Goal: Task Accomplishment & Management: Use online tool/utility

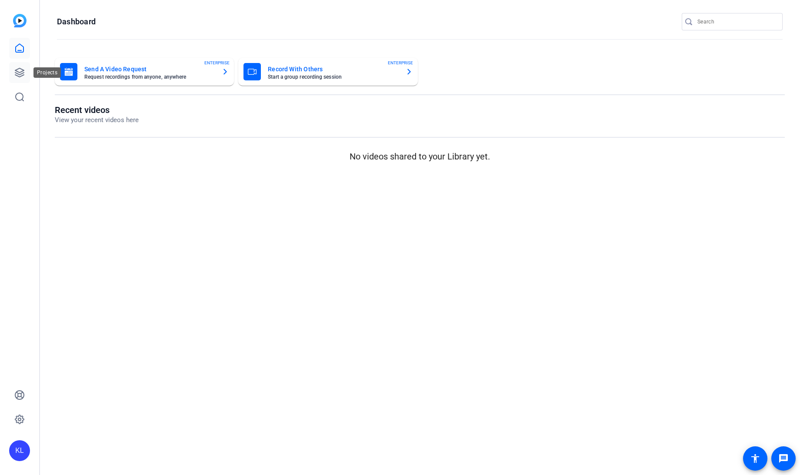
click at [20, 68] on icon at bounding box center [19, 72] width 9 height 9
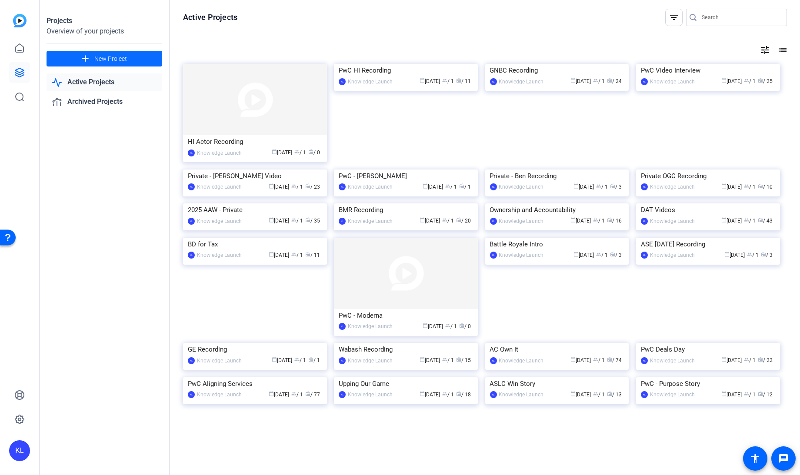
click at [92, 57] on span at bounding box center [105, 58] width 116 height 21
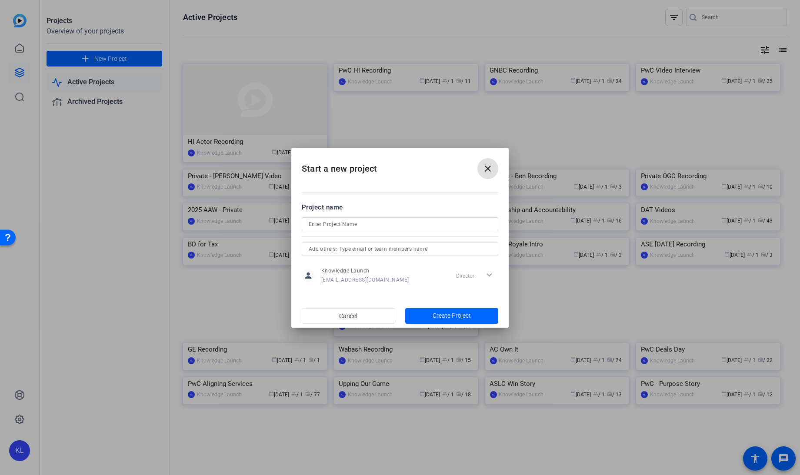
click at [350, 222] on input at bounding box center [400, 224] width 183 height 10
type input "HI - Difficult Conversation Recording"
click at [465, 311] on span "button" at bounding box center [452, 316] width 94 height 21
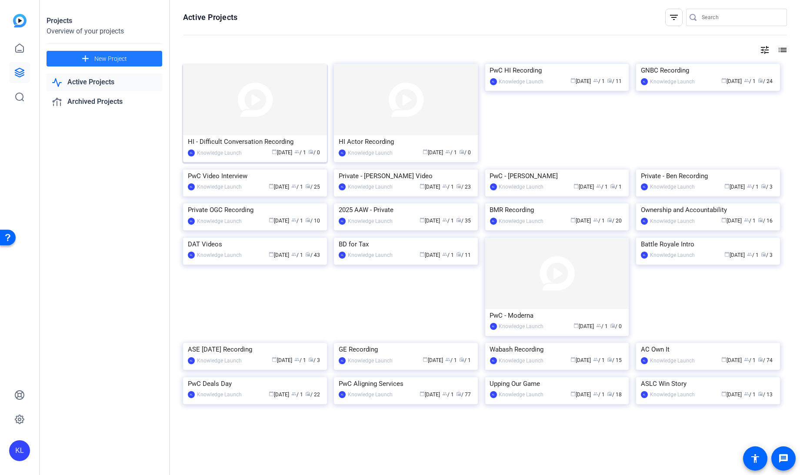
click at [243, 120] on img at bounding box center [255, 99] width 144 height 71
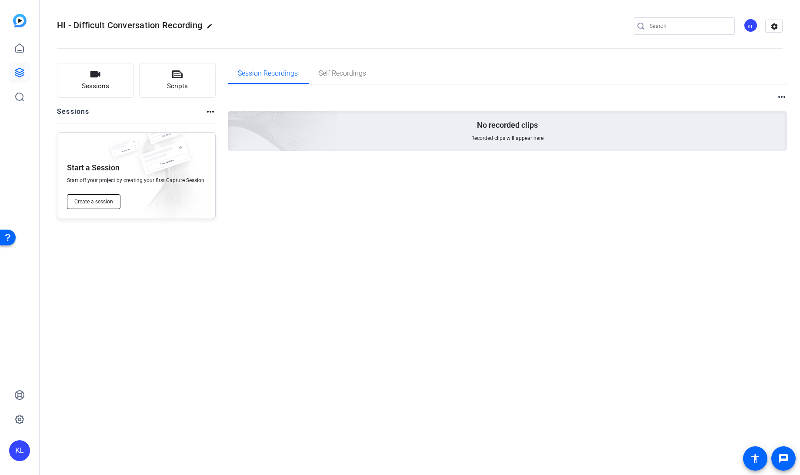
click at [102, 197] on button "Create a session" at bounding box center [94, 201] width 54 height 15
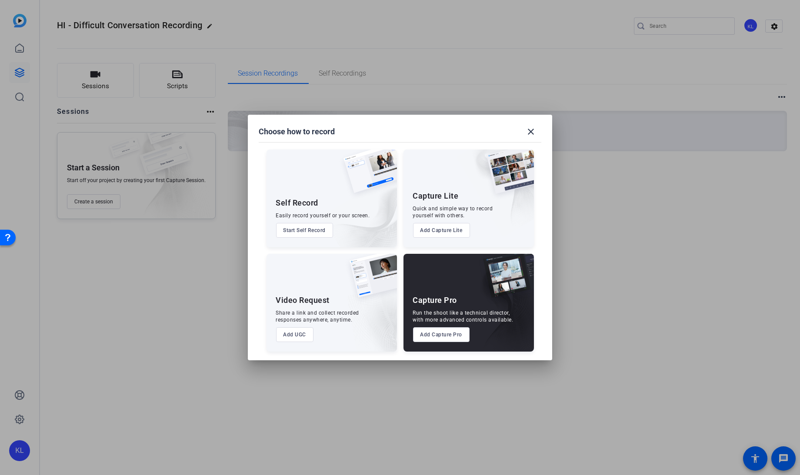
click at [454, 331] on button "Add Capture Pro" at bounding box center [441, 335] width 57 height 15
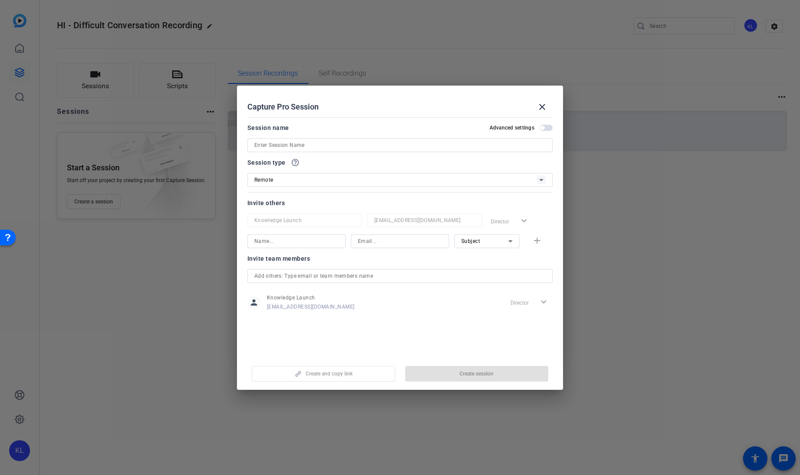
click at [305, 148] on input at bounding box center [399, 145] width 291 height 10
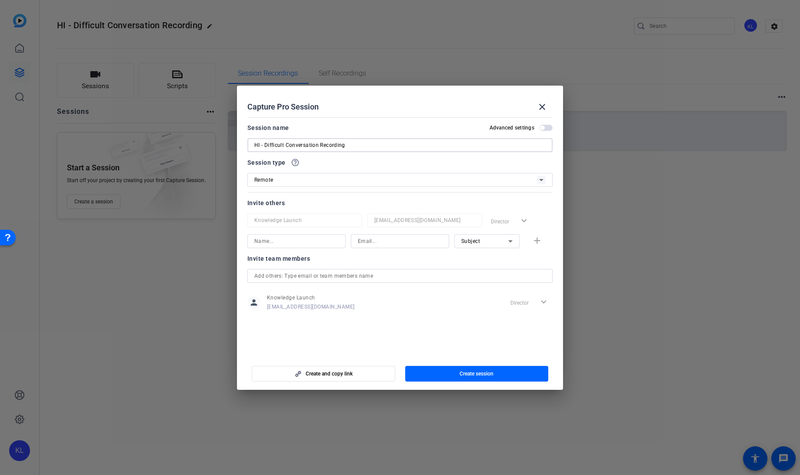
type input "HI - Difficult Conversation Recording"
click at [466, 377] on span "Create session" at bounding box center [477, 374] width 34 height 7
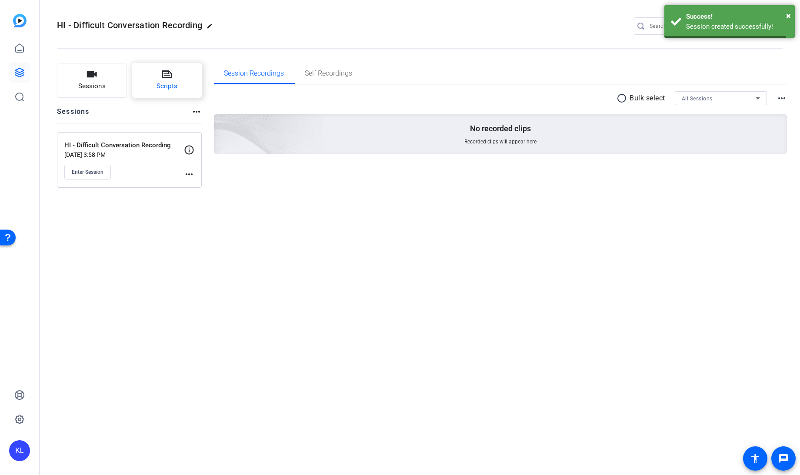
click at [172, 85] on span "Scripts" at bounding box center [167, 86] width 21 height 10
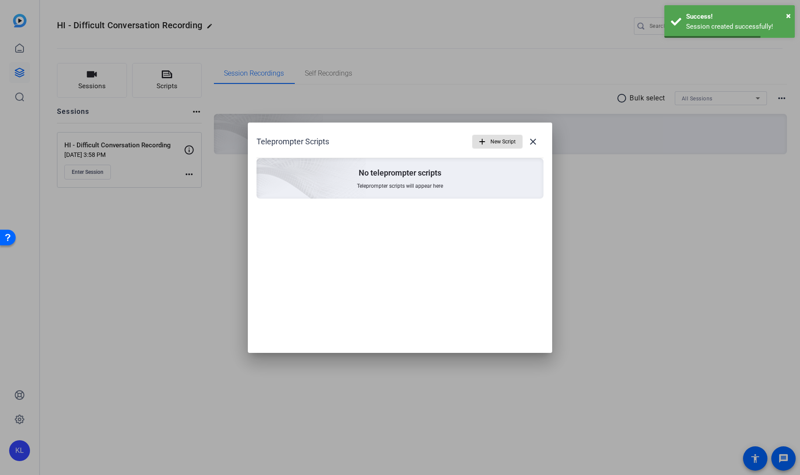
click at [485, 140] on mat-icon "add" at bounding box center [483, 142] width 10 height 10
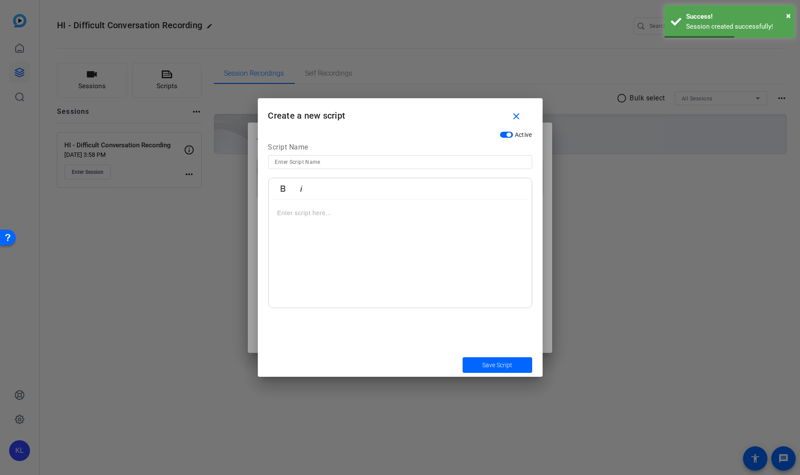
click at [288, 218] on div at bounding box center [400, 254] width 263 height 109
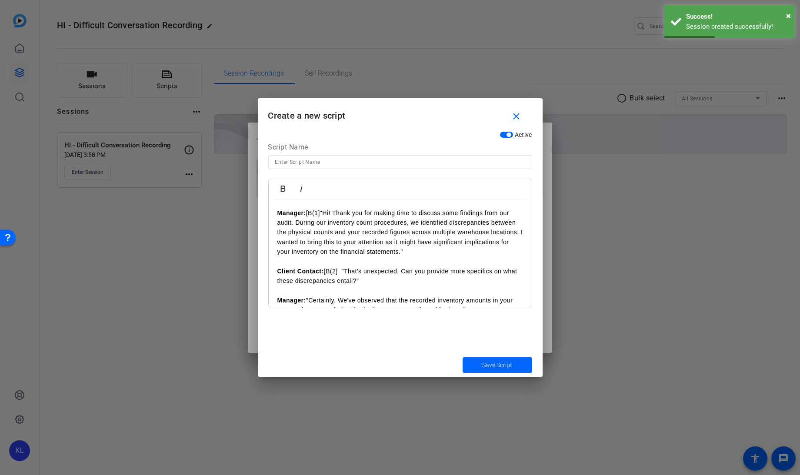
scroll to position [173, 0]
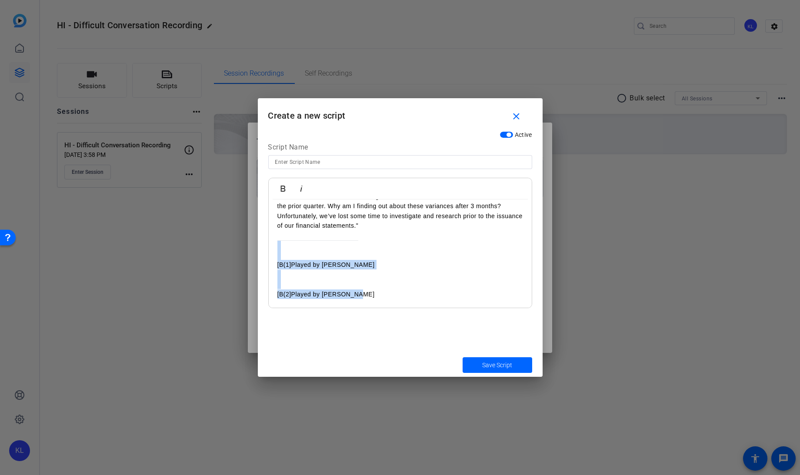
drag, startPoint x: 276, startPoint y: 247, endPoint x: 379, endPoint y: 321, distance: 126.9
click at [379, 321] on div "Active Script Name Bold Italic Manager: [B(1] "Hi! Thank you for making time to…" at bounding box center [400, 240] width 285 height 226
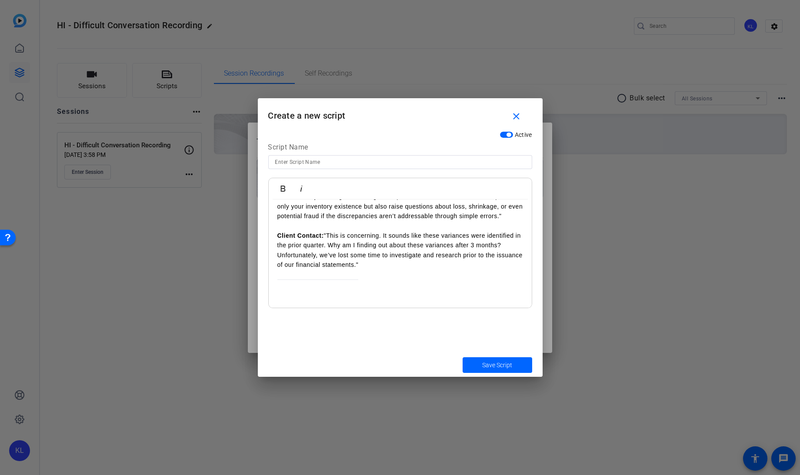
scroll to position [0, 0]
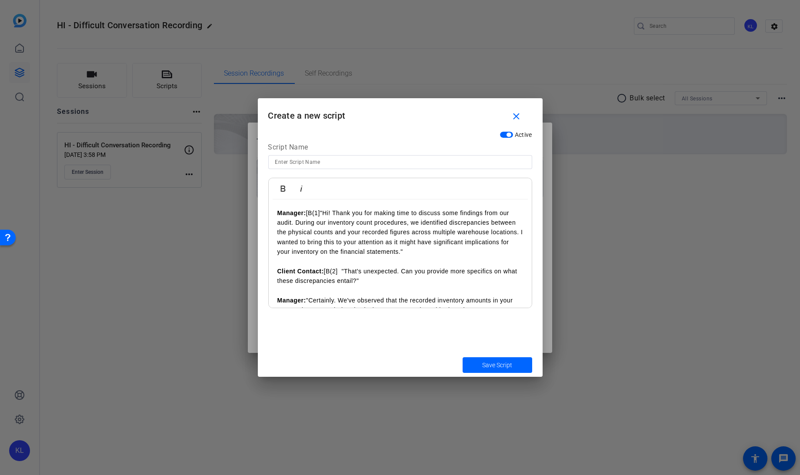
click at [322, 212] on p "Manager: [B(1] "Hi! Thank you for making time to discuss some findings from our…" at bounding box center [401, 232] width 246 height 49
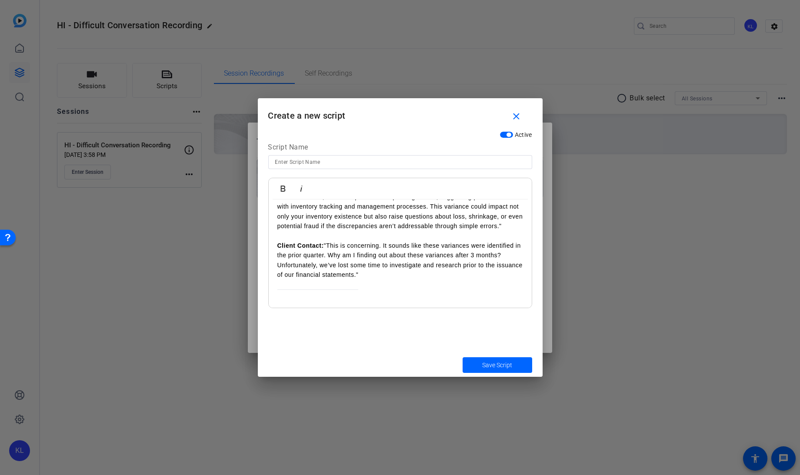
scroll to position [124, 0]
click at [491, 364] on span "Save Script" at bounding box center [497, 365] width 30 height 9
click at [313, 166] on input at bounding box center [400, 162] width 250 height 10
click at [275, 162] on input "Scenario 2" at bounding box center [400, 162] width 250 height 10
type input "Manager Scenario 2"
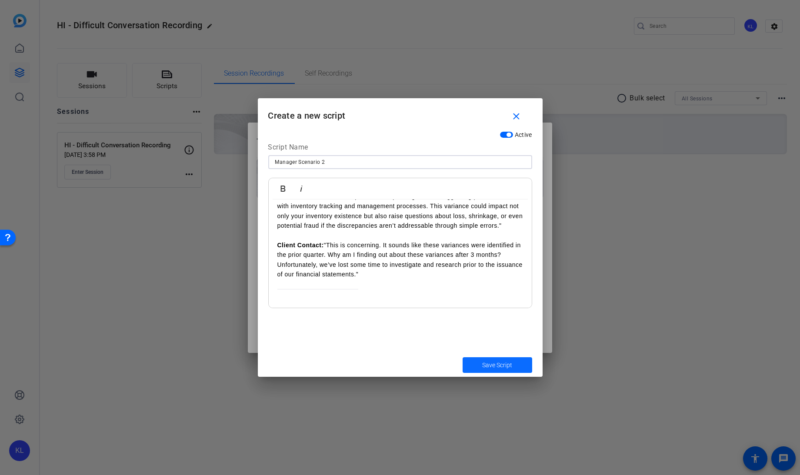
click at [491, 364] on span "Save Script" at bounding box center [497, 365] width 30 height 9
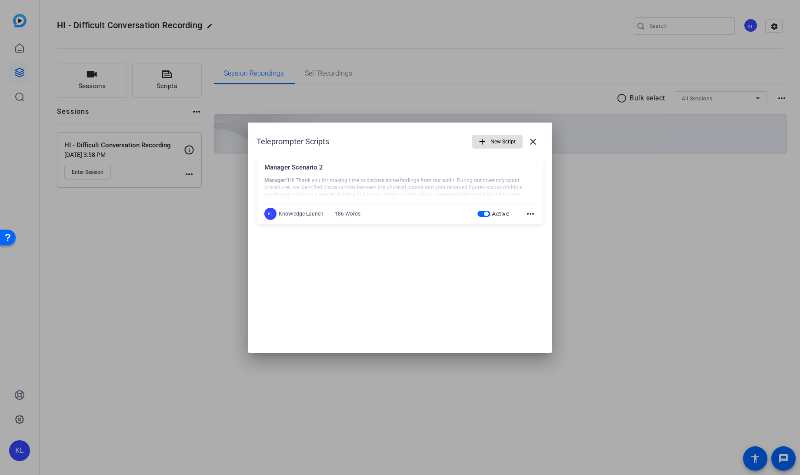
click at [487, 135] on span "button" at bounding box center [498, 141] width 50 height 21
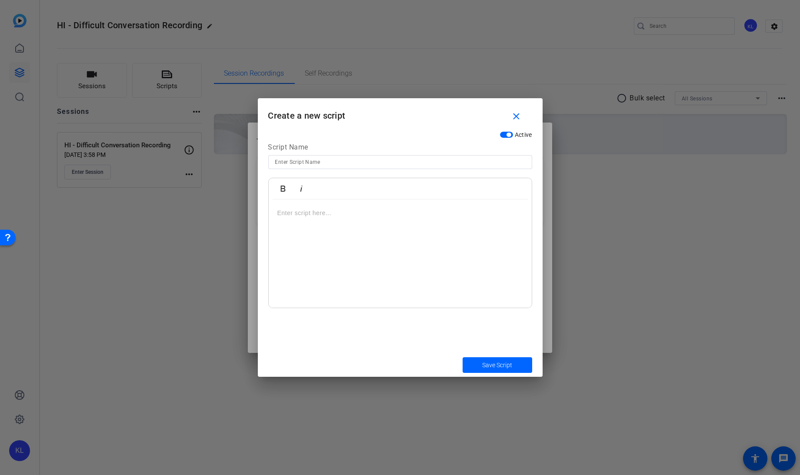
click at [425, 158] on input at bounding box center [400, 162] width 250 height 10
type input "Manager Scenario 2 PwC Response"
click at [296, 210] on p at bounding box center [401, 213] width 246 height 10
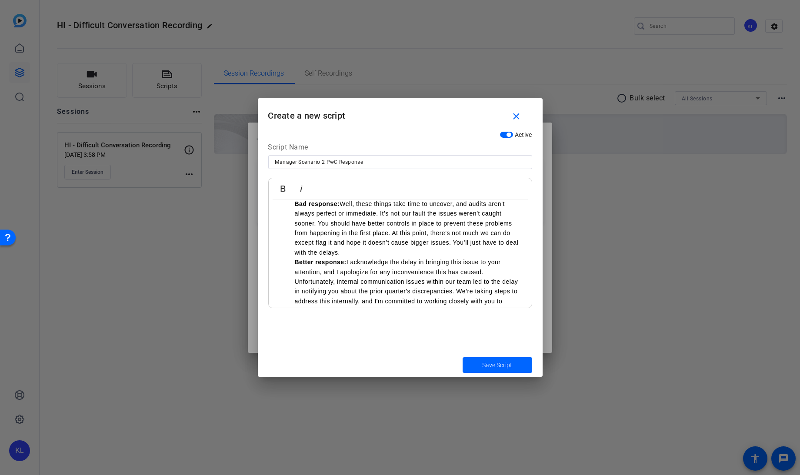
scroll to position [0, 0]
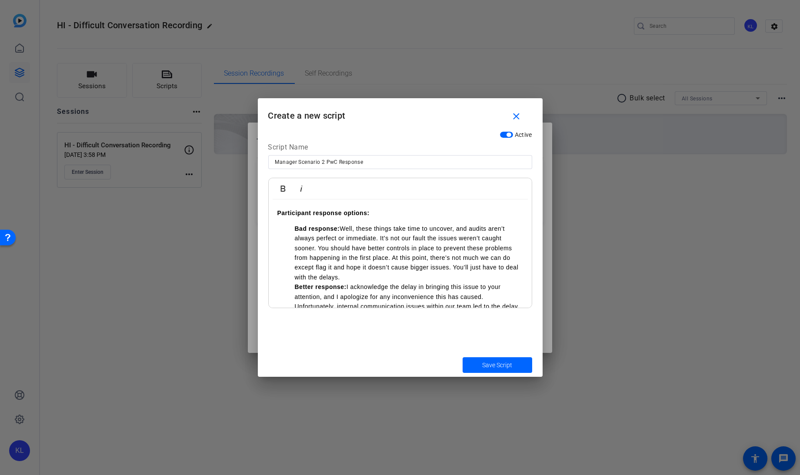
click at [360, 276] on li "Bad response: Well, these things take time to uncover, and audits aren’t always…" at bounding box center [409, 253] width 228 height 58
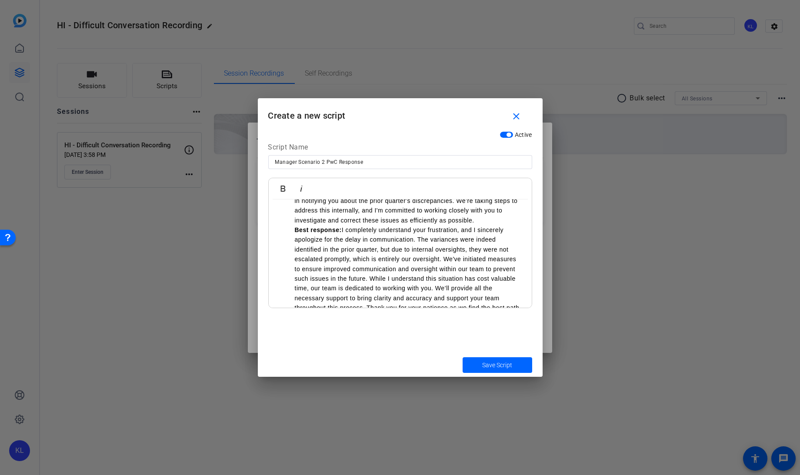
scroll to position [125, 0]
click at [481, 220] on li "Better response: I acknowledge the delay in bringing this issue to your attenti…" at bounding box center [409, 196] width 228 height 58
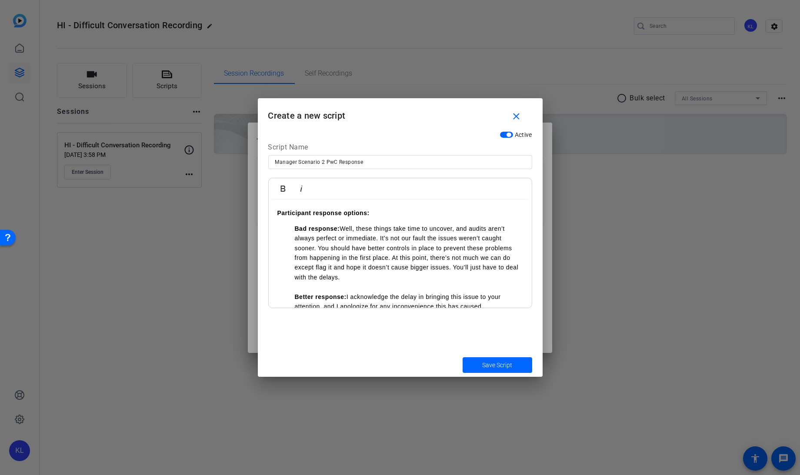
scroll to position [0, 0]
click at [488, 364] on span "Save Script" at bounding box center [497, 365] width 30 height 9
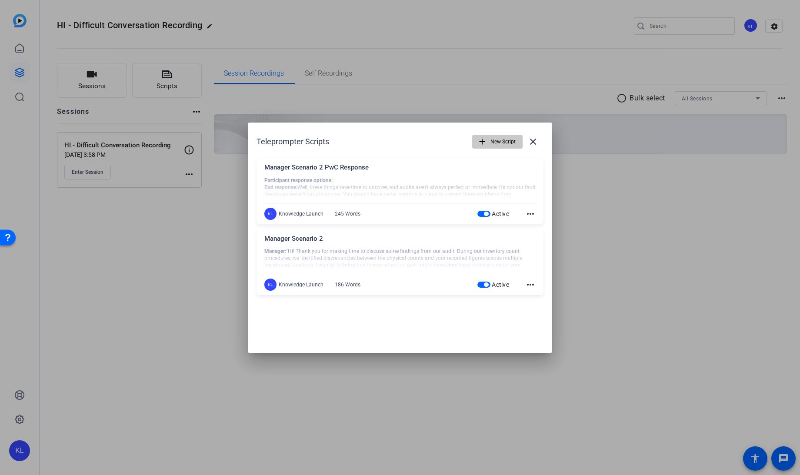
click at [480, 141] on mat-icon "add" at bounding box center [483, 142] width 10 height 10
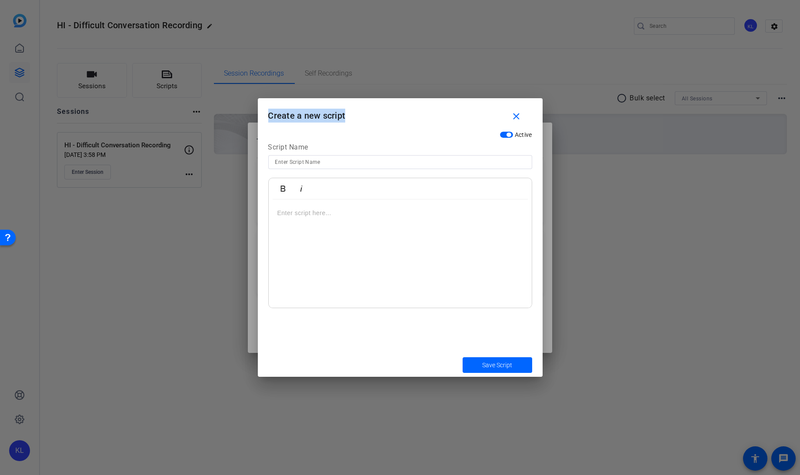
click at [480, 141] on div "Active" at bounding box center [400, 134] width 264 height 15
drag, startPoint x: 480, startPoint y: 141, endPoint x: 436, endPoint y: 164, distance: 49.2
click at [436, 164] on input at bounding box center [400, 162] width 250 height 10
type input "Manager Scenario 2 - Client Response"
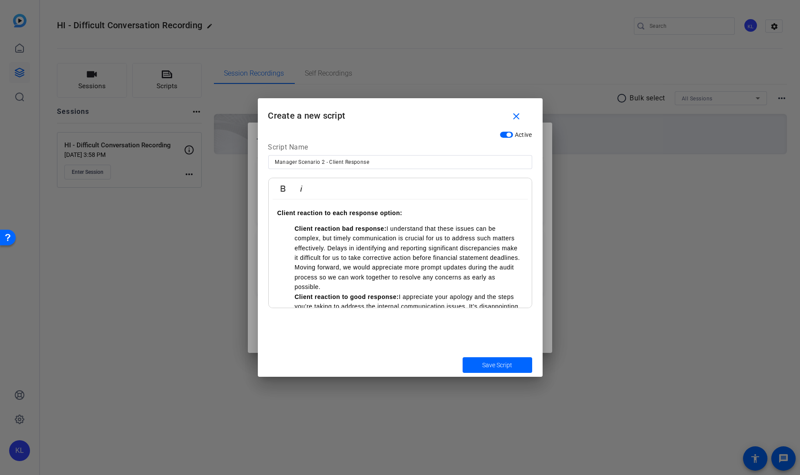
scroll to position [101, 0]
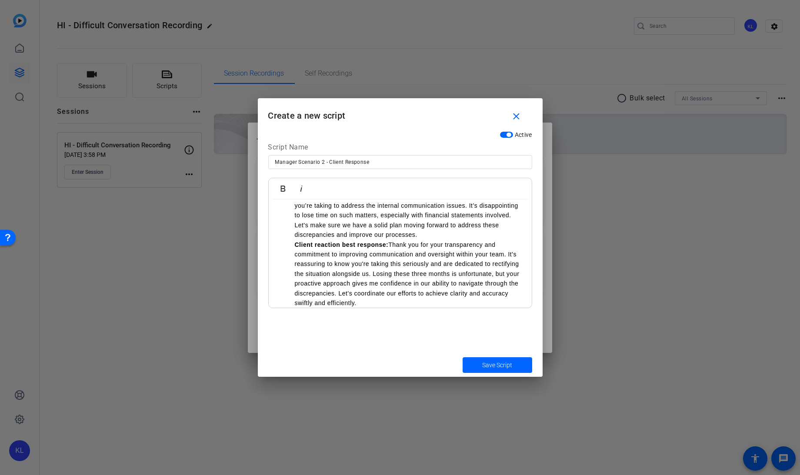
click at [434, 235] on li "Client reaction to good response: I appreciate your apology and the steps you’r…" at bounding box center [409, 215] width 228 height 49
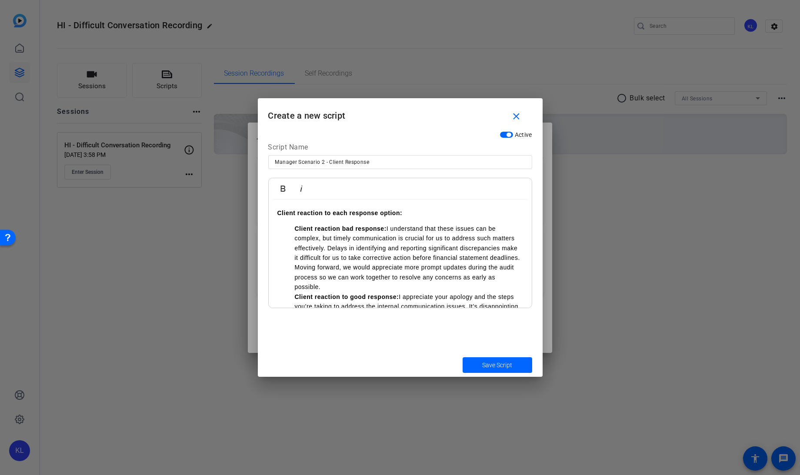
scroll to position [2, 0]
click at [355, 282] on li "Client reaction bad response: I understand that these issues can be complex, bu…" at bounding box center [409, 256] width 228 height 68
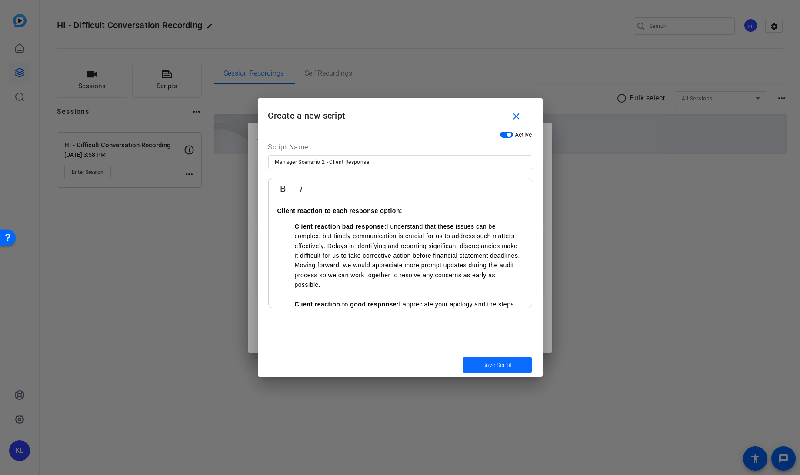
click at [483, 364] on span "Save Script" at bounding box center [497, 365] width 30 height 9
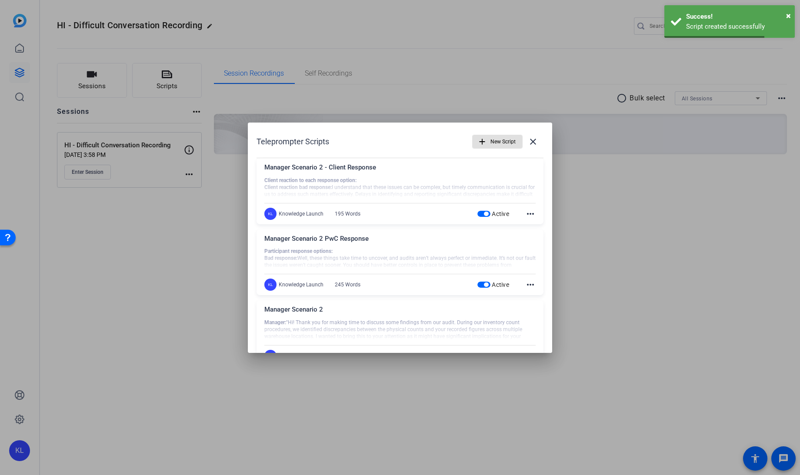
scroll to position [27, 0]
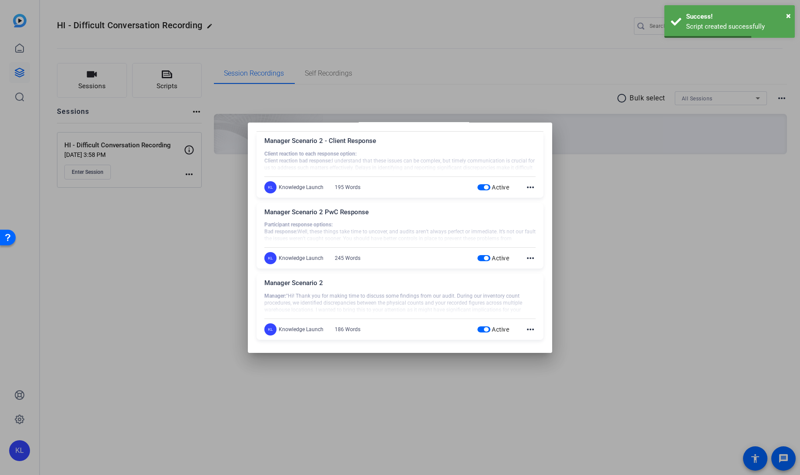
click at [171, 263] on div at bounding box center [400, 237] width 800 height 475
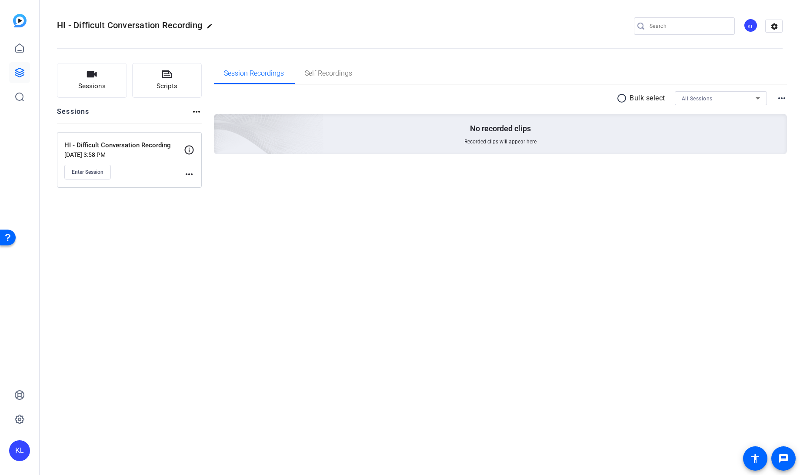
click at [186, 171] on mat-icon "more_horiz" at bounding box center [189, 174] width 10 height 10
click at [199, 184] on span "Edit Session" at bounding box center [211, 186] width 40 height 10
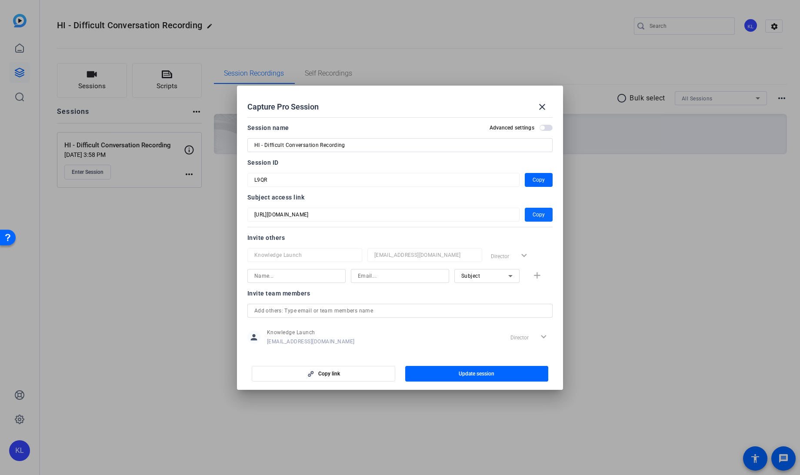
click at [527, 212] on span "button" at bounding box center [539, 214] width 28 height 21
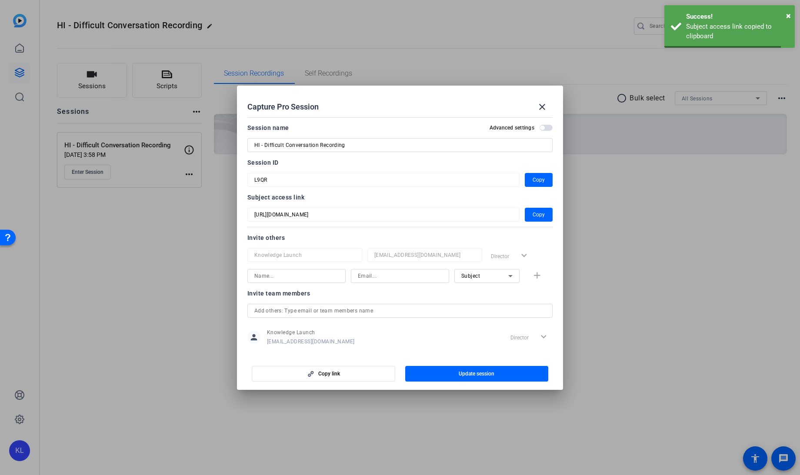
click at [585, 221] on div at bounding box center [400, 237] width 800 height 475
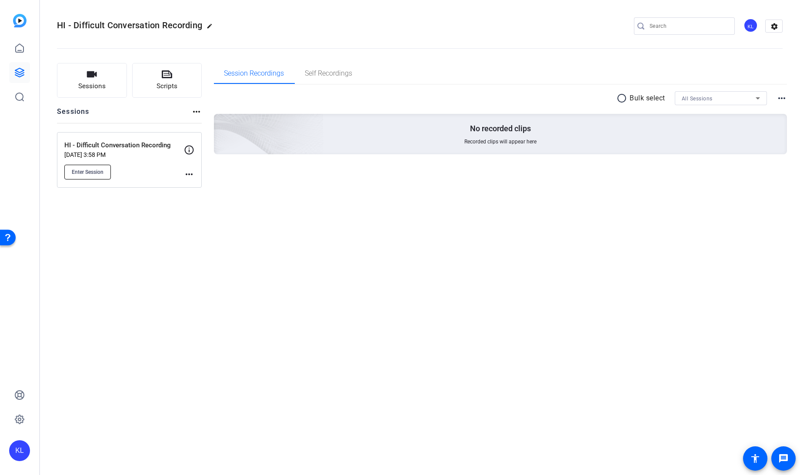
click at [86, 170] on span "Enter Session" at bounding box center [88, 172] width 32 height 7
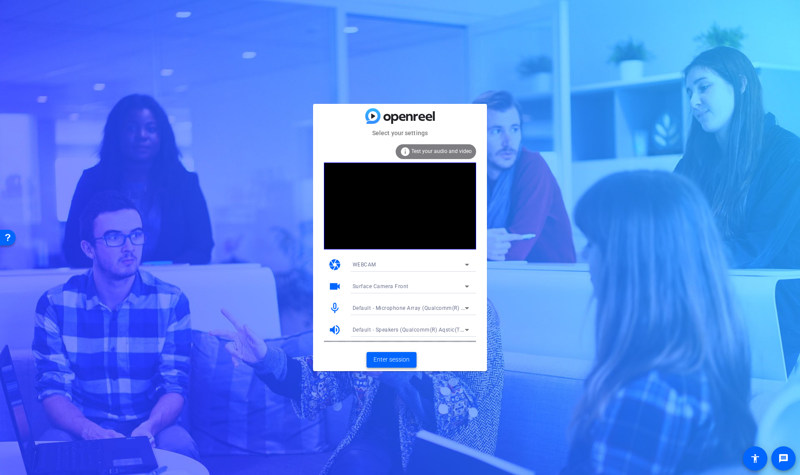
click at [388, 364] on span "Enter session" at bounding box center [392, 359] width 36 height 9
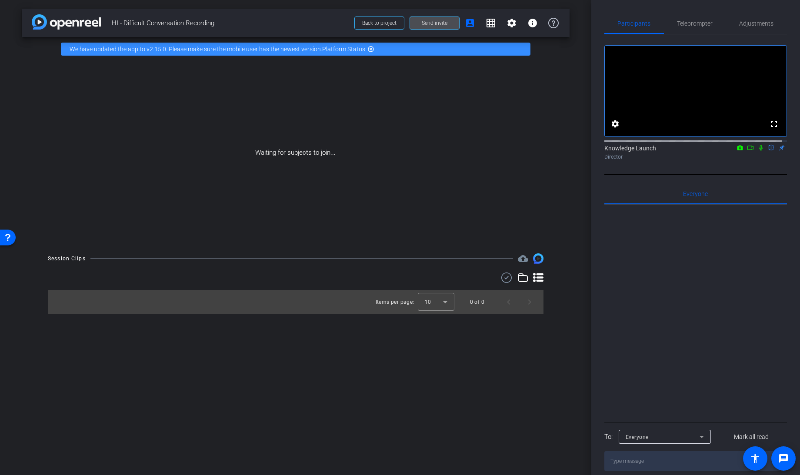
click at [447, 22] on span at bounding box center [434, 23] width 49 height 21
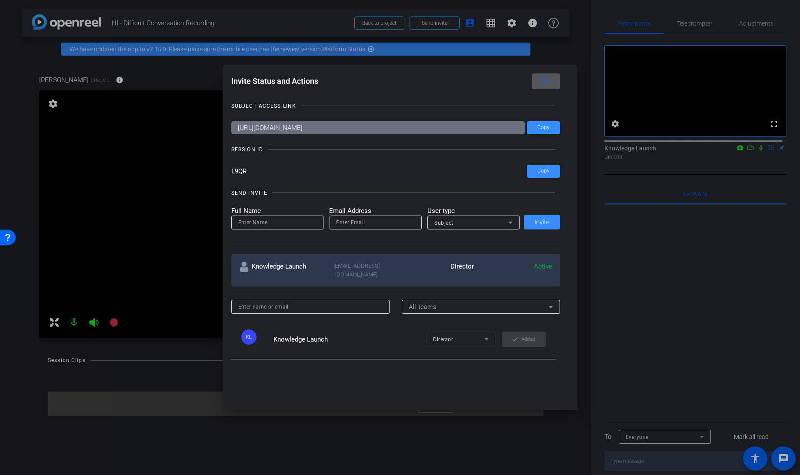
click at [74, 279] on div at bounding box center [400, 237] width 800 height 475
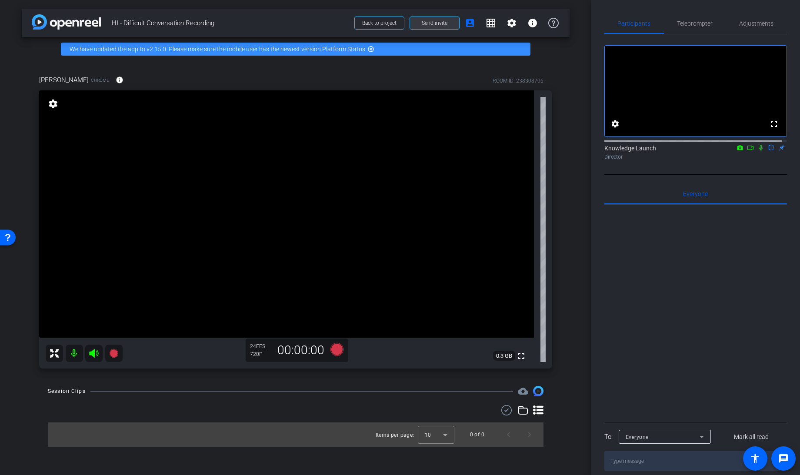
click at [432, 27] on span at bounding box center [434, 23] width 49 height 21
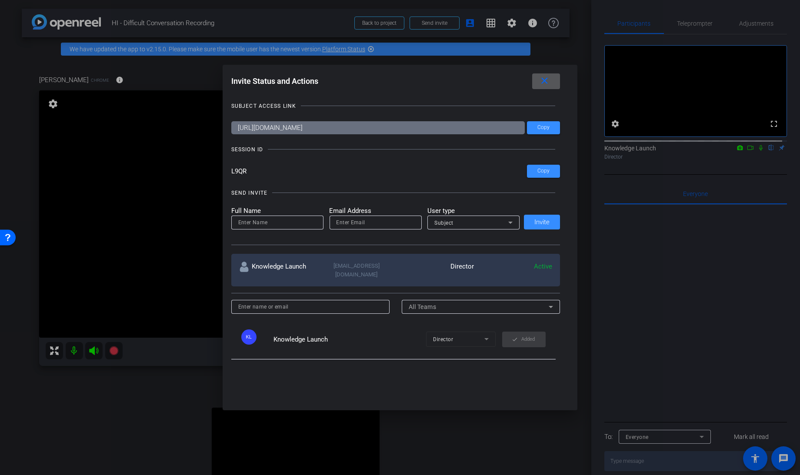
click at [756, 159] on div at bounding box center [400, 237] width 800 height 475
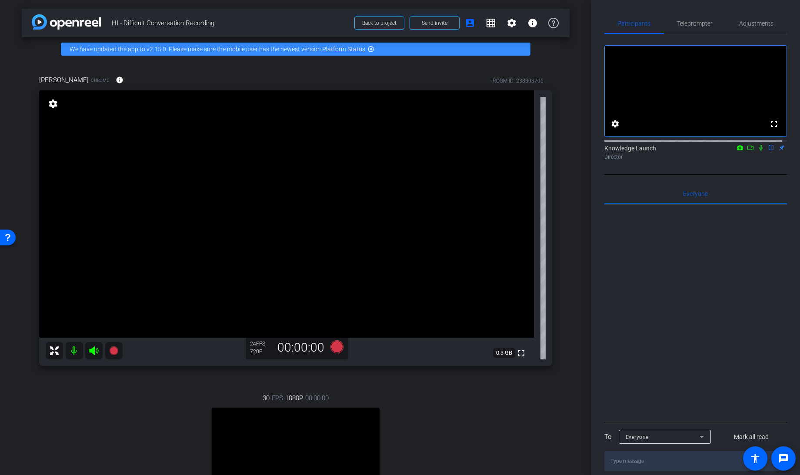
click at [758, 151] on icon at bounding box center [761, 148] width 7 height 6
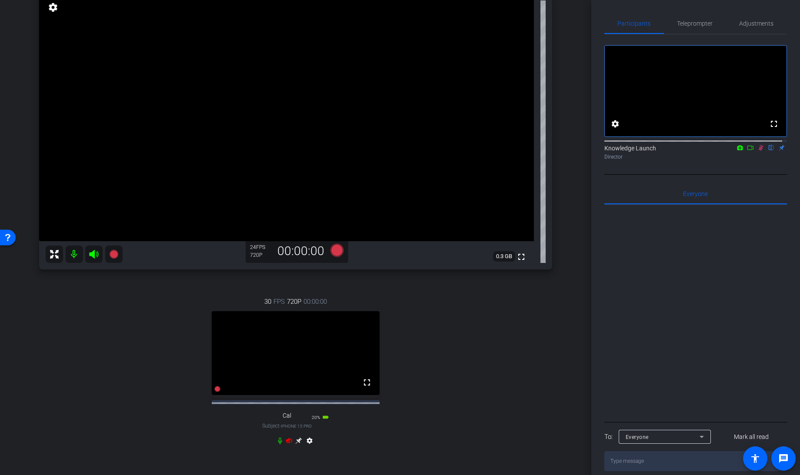
scroll to position [102, 0]
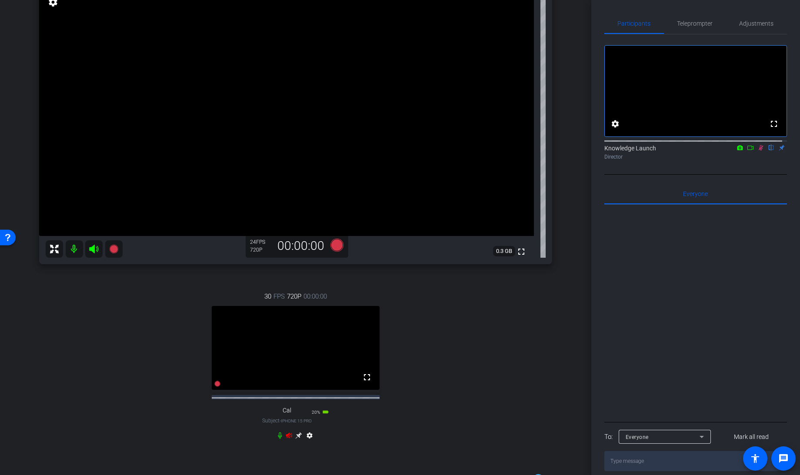
click at [288, 438] on icon at bounding box center [289, 436] width 6 height 6
click at [279, 443] on div "settings" at bounding box center [296, 437] width 39 height 10
click at [278, 439] on icon at bounding box center [280, 436] width 4 height 7
click at [759, 151] on icon at bounding box center [761, 148] width 5 height 6
click at [287, 438] on icon at bounding box center [289, 436] width 6 height 6
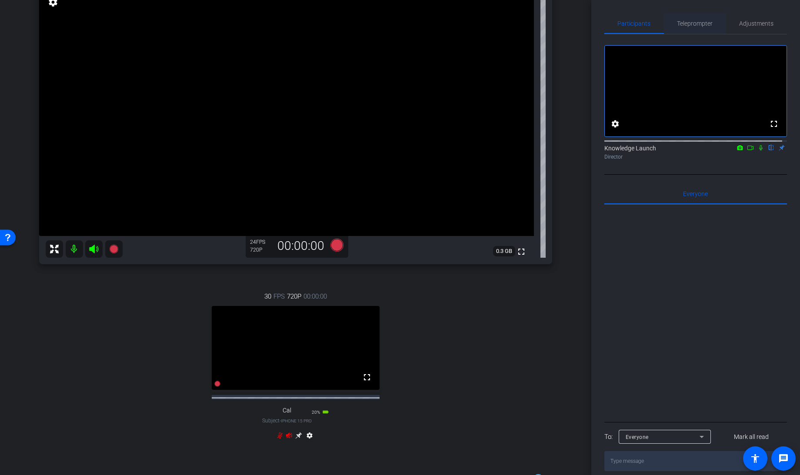
click at [696, 20] on span "Teleprompter" at bounding box center [696, 23] width 36 height 6
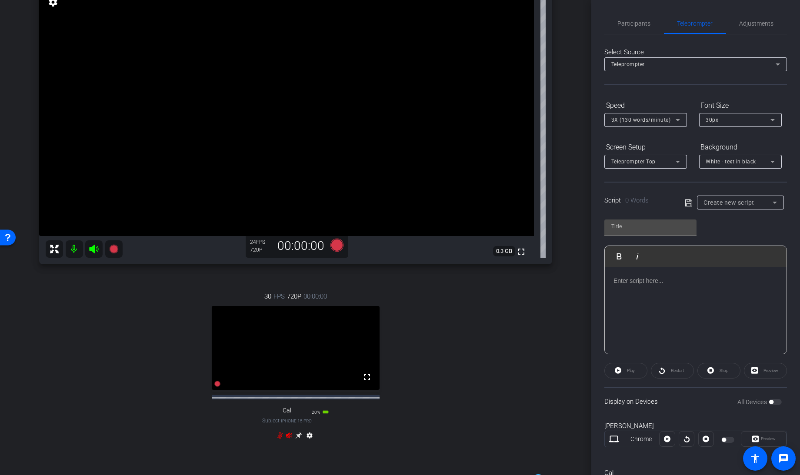
click at [739, 203] on span "Create new script" at bounding box center [729, 202] width 51 height 7
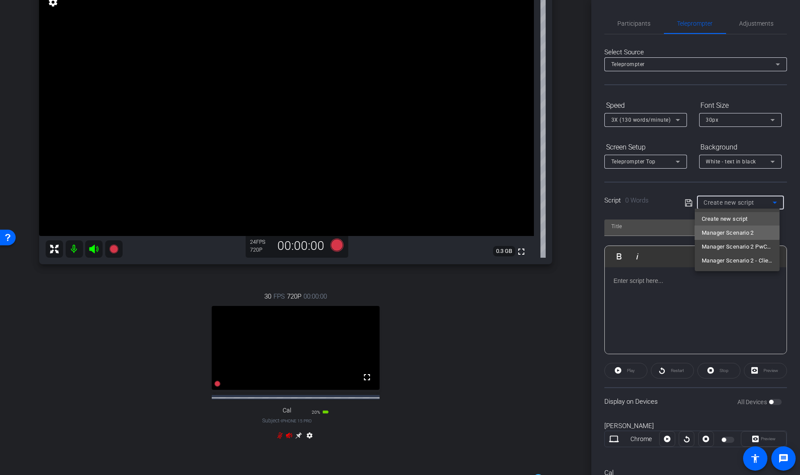
click at [729, 232] on span "Manager Scenario 2" at bounding box center [728, 233] width 52 height 10
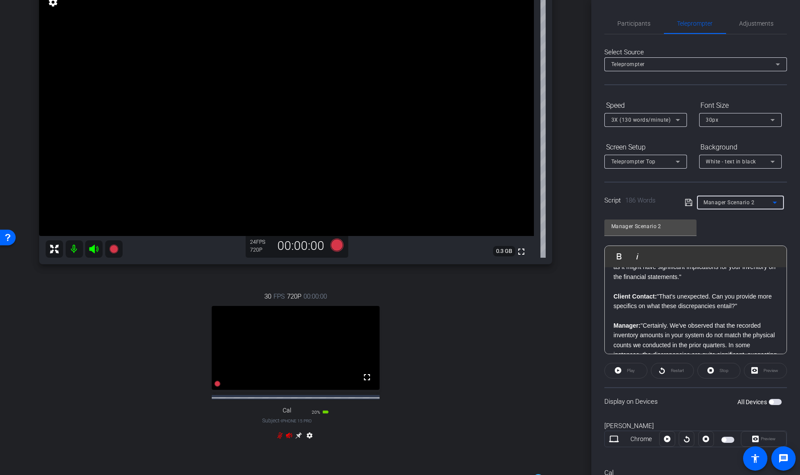
scroll to position [60, 0]
click at [723, 439] on span "button" at bounding box center [728, 440] width 13 height 6
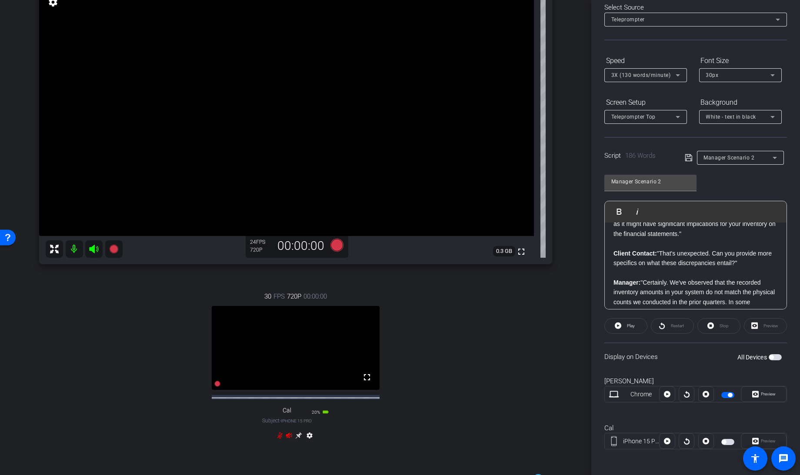
click at [722, 440] on span "button" at bounding box center [724, 442] width 4 height 4
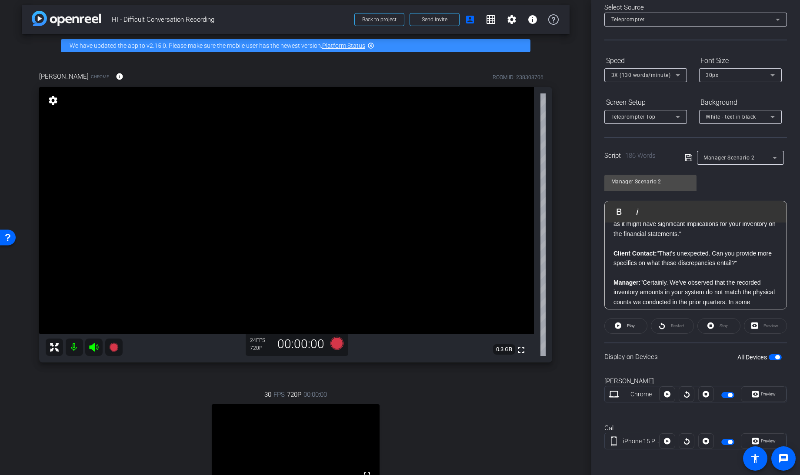
click at [638, 73] on span "3X (130 words/minute)" at bounding box center [642, 75] width 60 height 6
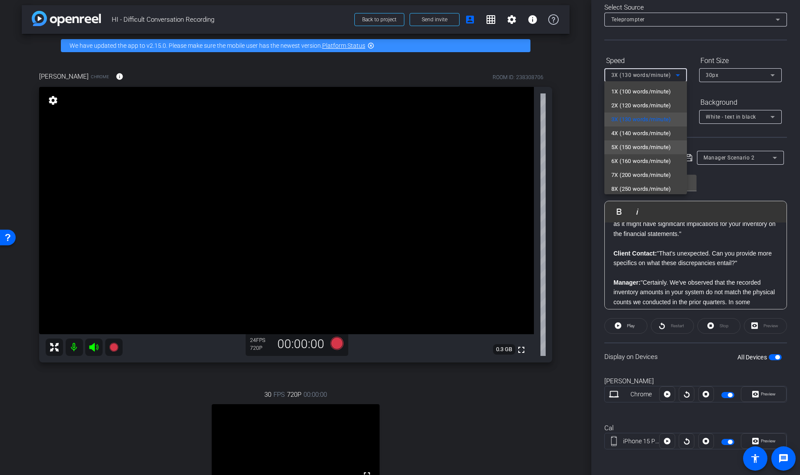
click at [631, 144] on span "5X (150 words/minute)" at bounding box center [642, 147] width 60 height 10
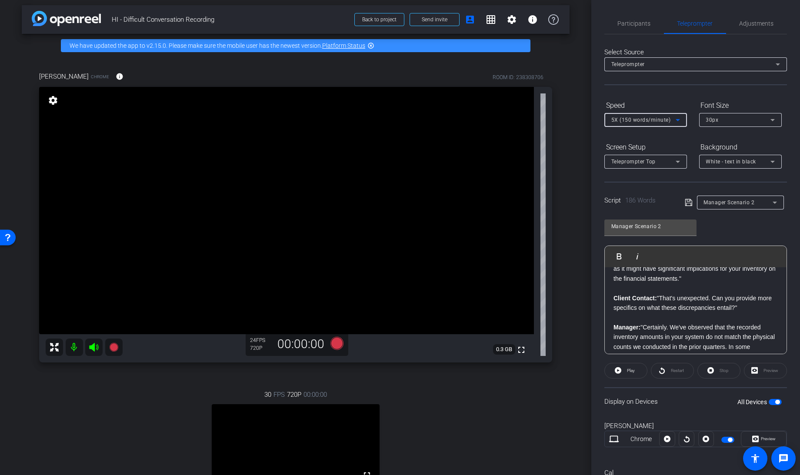
scroll to position [1, 0]
click at [744, 22] on span "Adjustments" at bounding box center [757, 23] width 34 height 6
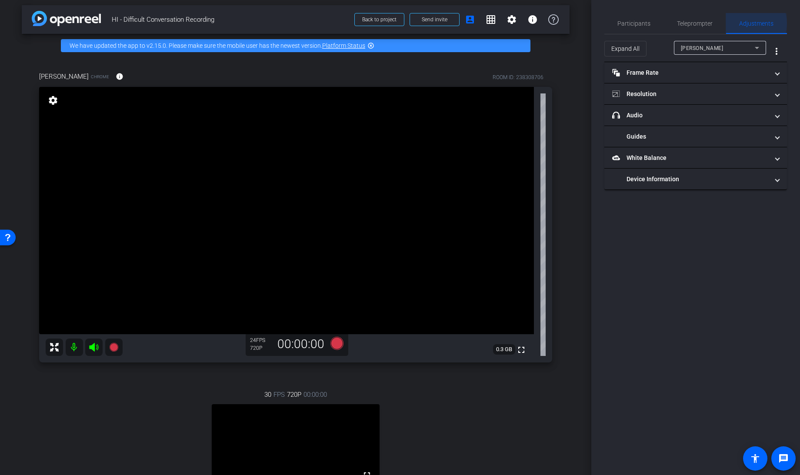
scroll to position [0, 0]
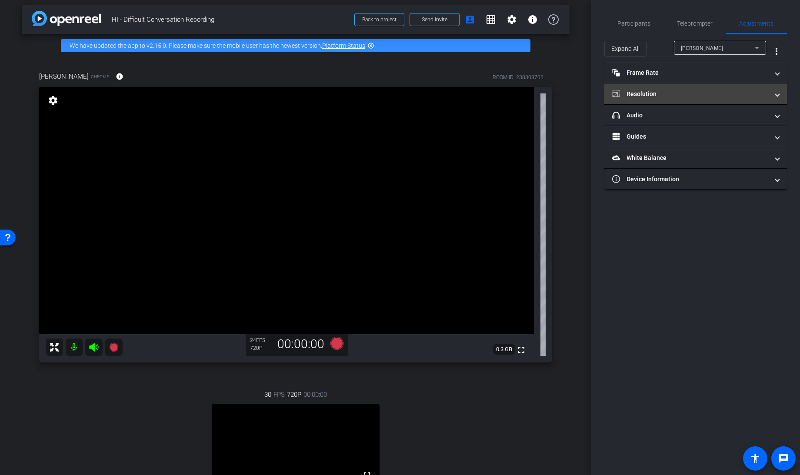
click at [669, 96] on mat-panel-title "Resolution" at bounding box center [690, 94] width 157 height 9
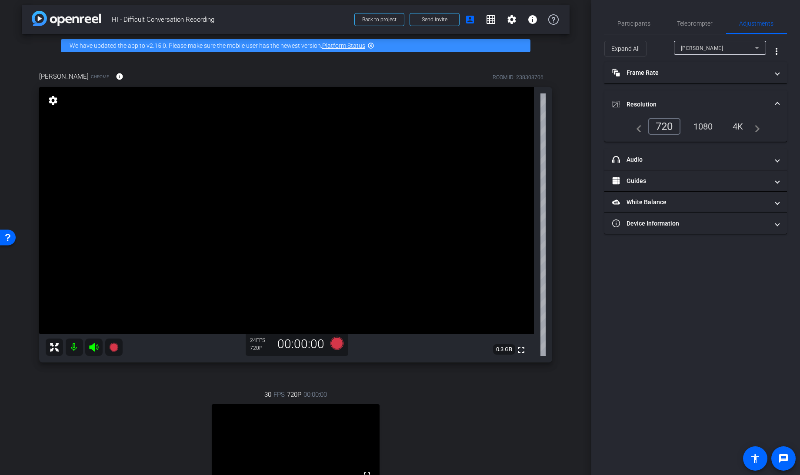
click at [703, 121] on div "1080" at bounding box center [703, 126] width 33 height 15
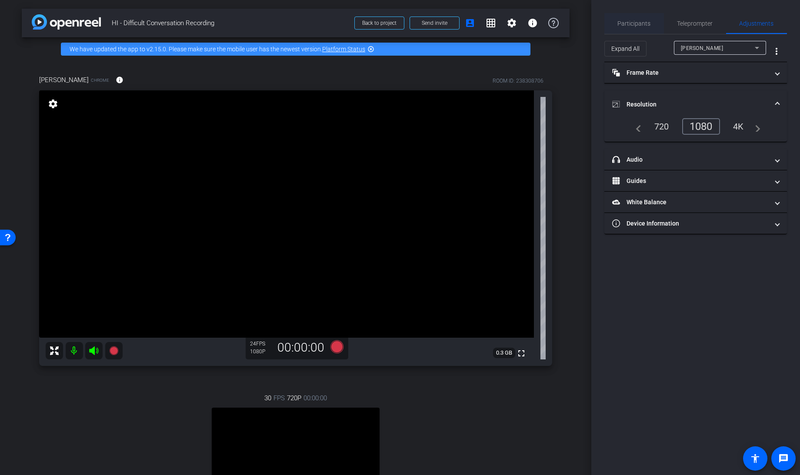
click at [636, 22] on span "Participants" at bounding box center [634, 23] width 33 height 6
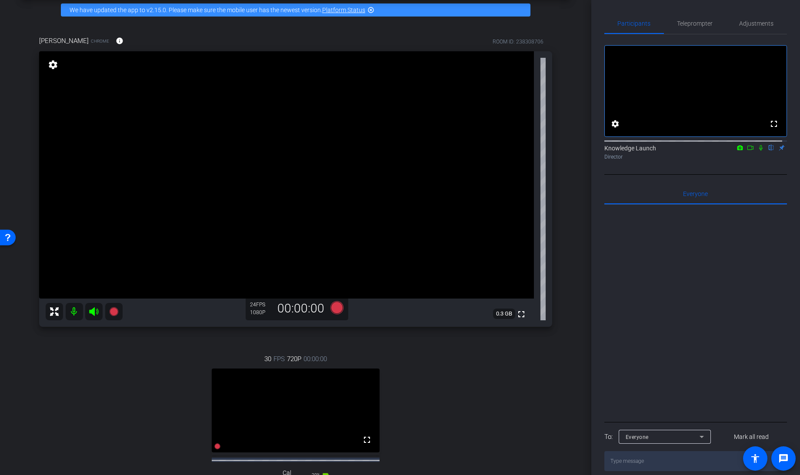
scroll to position [40, 0]
click at [687, 27] on span "Teleprompter" at bounding box center [696, 23] width 36 height 21
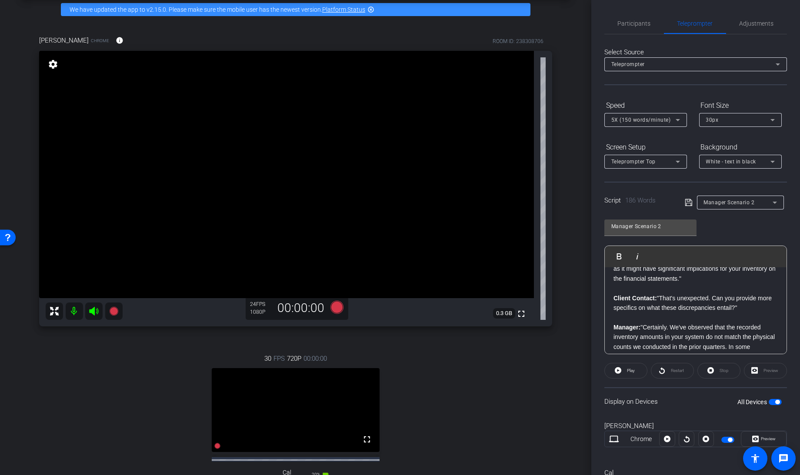
click at [686, 201] on icon at bounding box center [689, 202] width 8 height 10
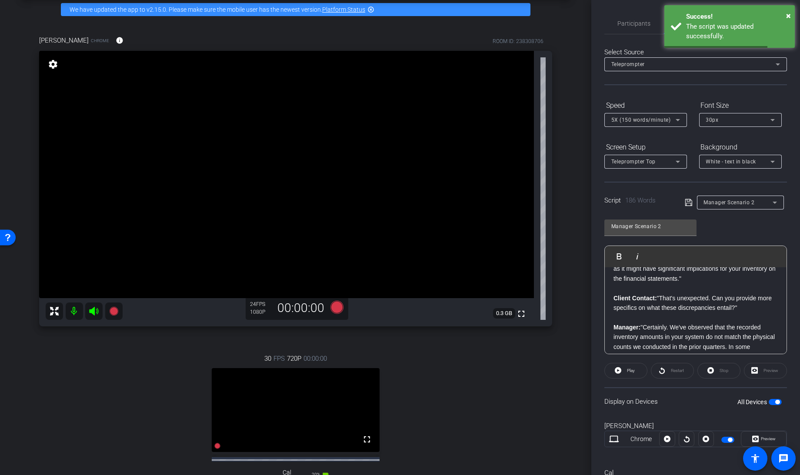
click at [769, 401] on span "button" at bounding box center [775, 402] width 13 height 6
click at [769, 401] on span "button" at bounding box center [771, 402] width 4 height 4
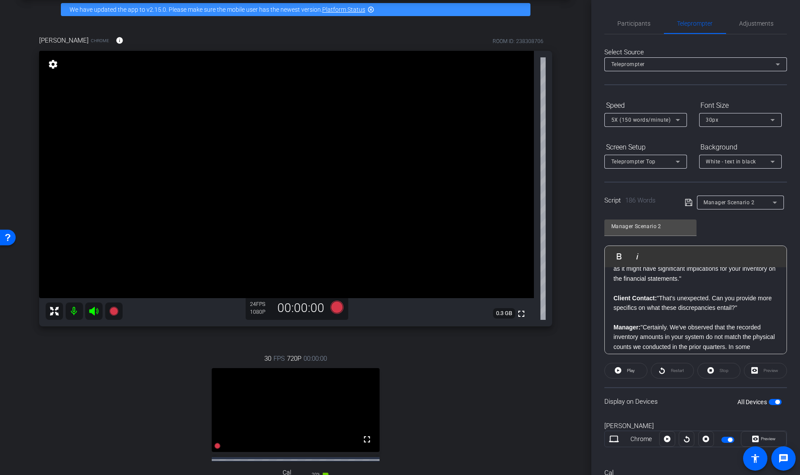
click at [661, 163] on div "Teleprompter Top" at bounding box center [644, 161] width 64 height 11
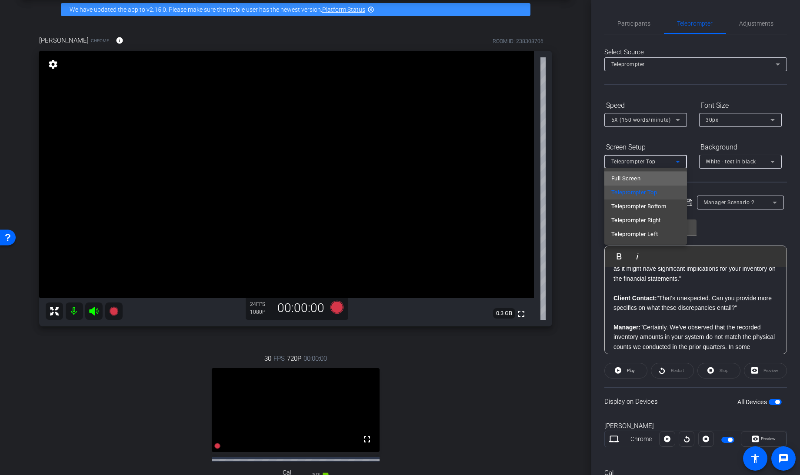
click at [631, 180] on span "Full Screen" at bounding box center [626, 179] width 29 height 10
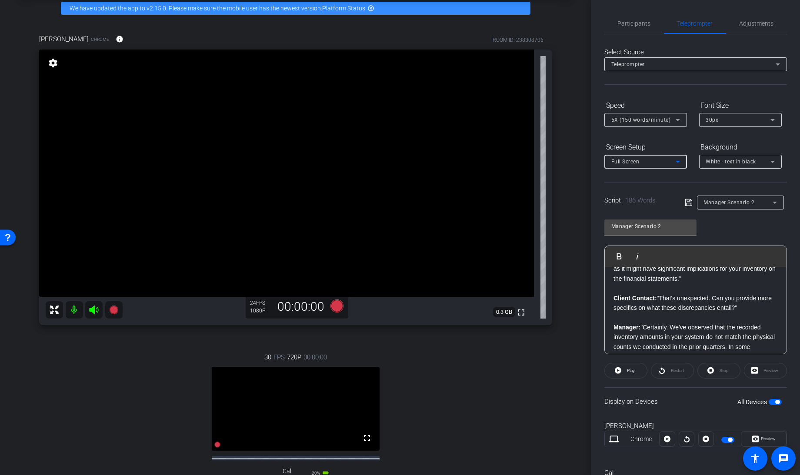
scroll to position [41, 0]
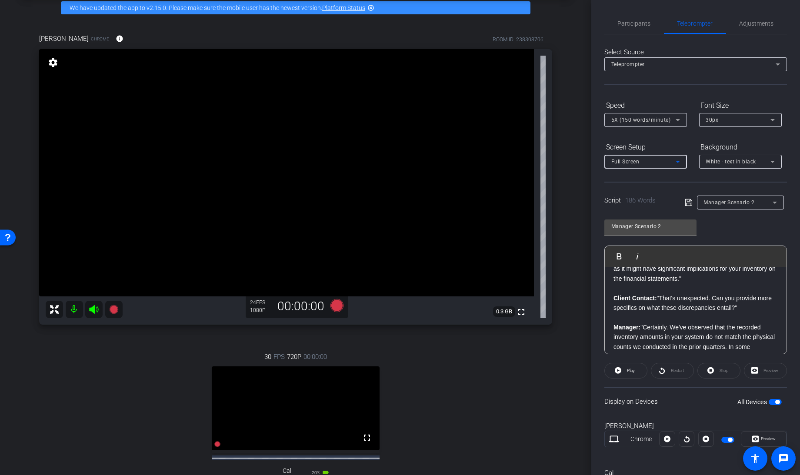
click at [726, 120] on div "30px" at bounding box center [738, 119] width 64 height 11
click at [713, 166] on span "40px" at bounding box center [712, 165] width 13 height 10
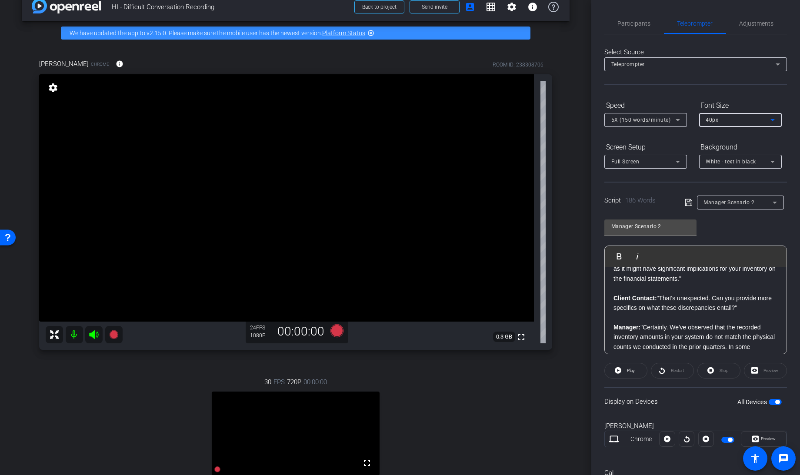
scroll to position [17, 0]
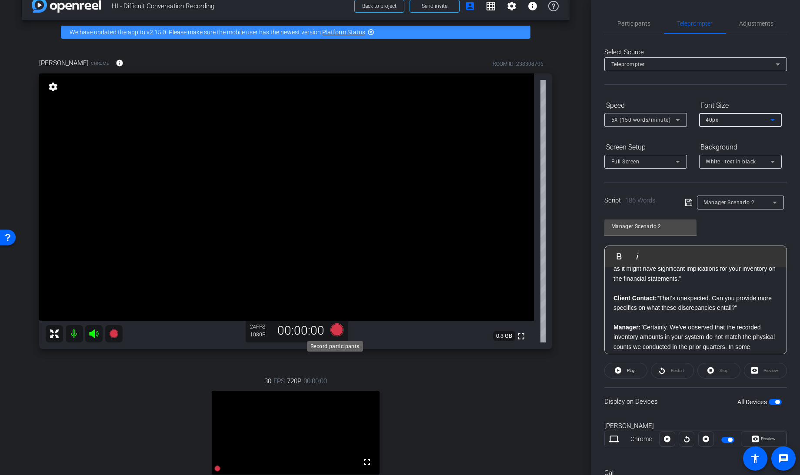
click at [334, 330] on icon at bounding box center [337, 330] width 13 height 13
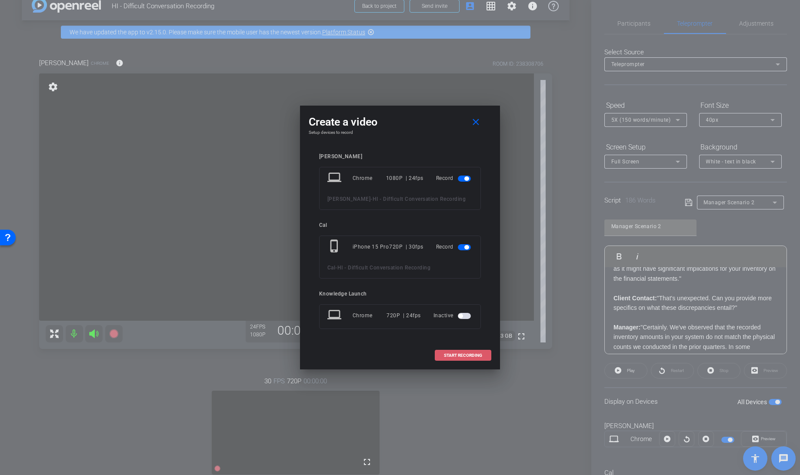
click at [462, 355] on span "START RECORDING" at bounding box center [463, 356] width 38 height 4
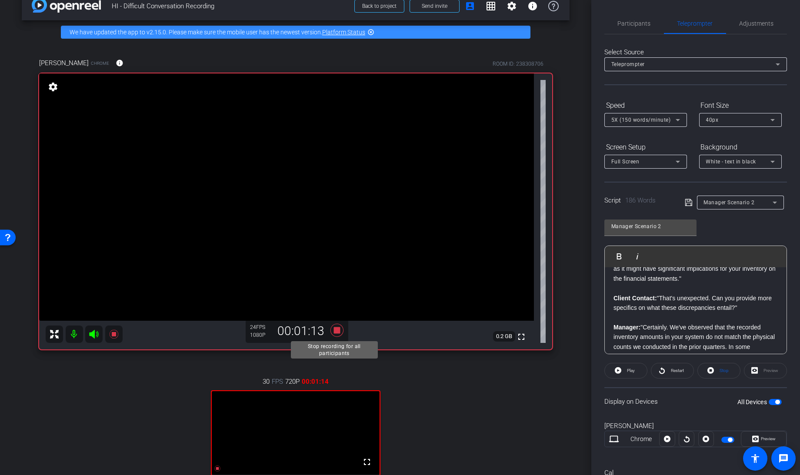
click at [333, 331] on icon at bounding box center [337, 330] width 13 height 13
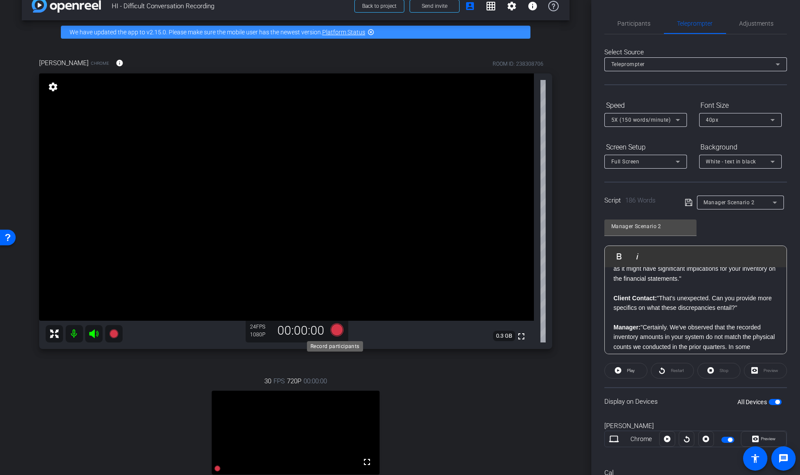
click at [337, 327] on icon at bounding box center [337, 330] width 13 height 13
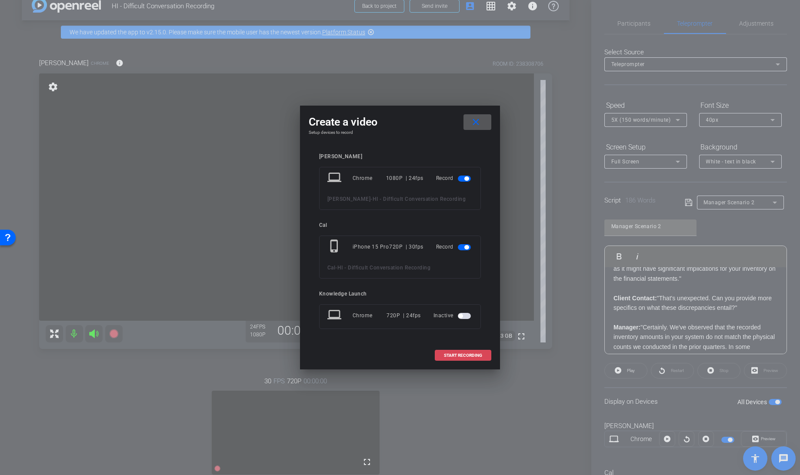
click at [456, 355] on span "START RECORDING" at bounding box center [463, 356] width 38 height 4
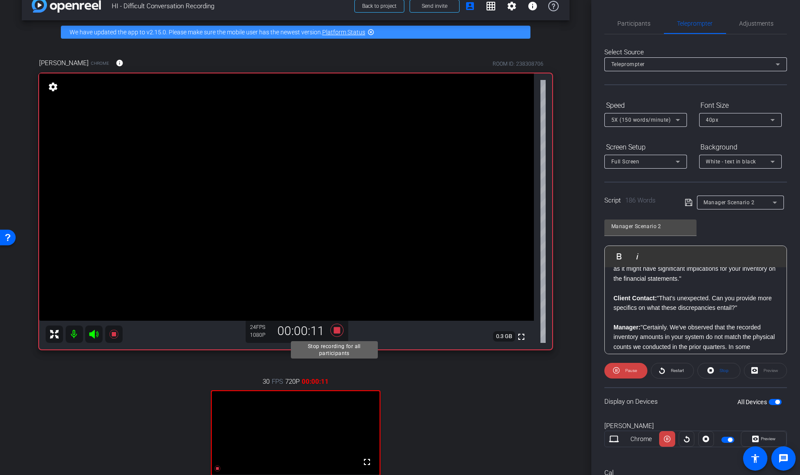
click at [336, 331] on icon at bounding box center [337, 330] width 13 height 13
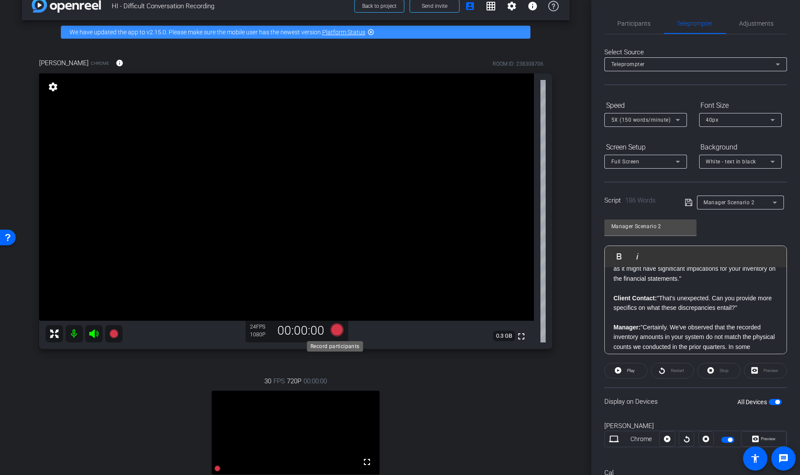
click at [334, 329] on icon at bounding box center [337, 330] width 13 height 13
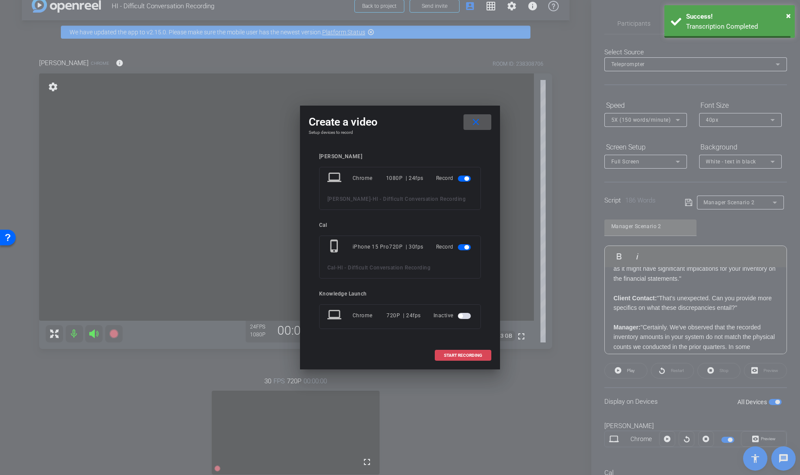
click at [457, 357] on span "START RECORDING" at bounding box center [463, 356] width 38 height 4
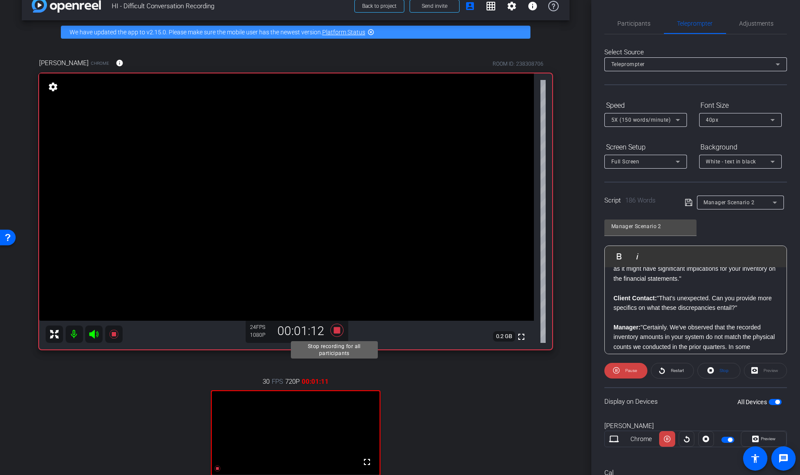
click at [335, 330] on icon at bounding box center [337, 330] width 13 height 13
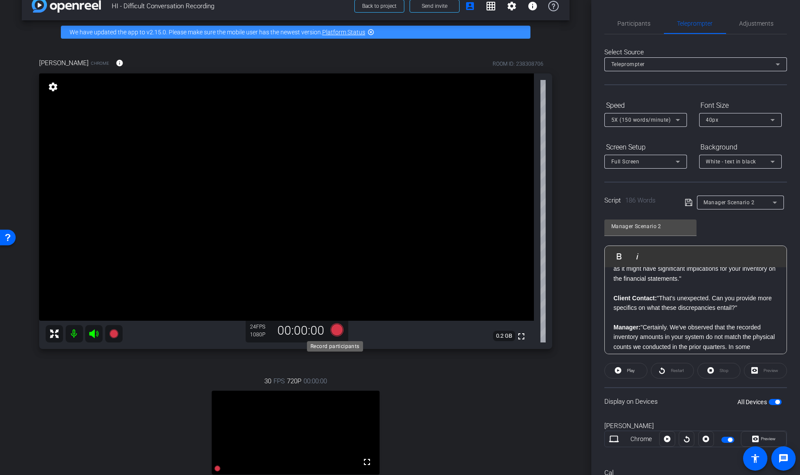
click at [334, 332] on icon at bounding box center [337, 330] width 13 height 13
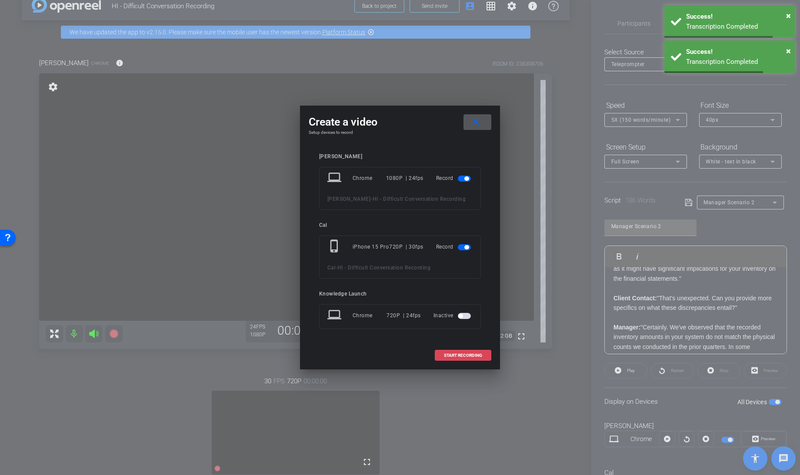
click at [453, 355] on span "START RECORDING" at bounding box center [463, 356] width 38 height 4
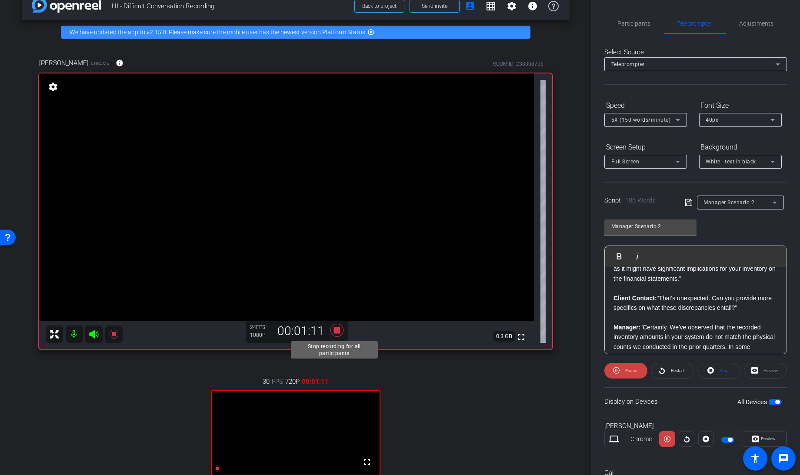
click at [335, 330] on icon at bounding box center [337, 330] width 13 height 13
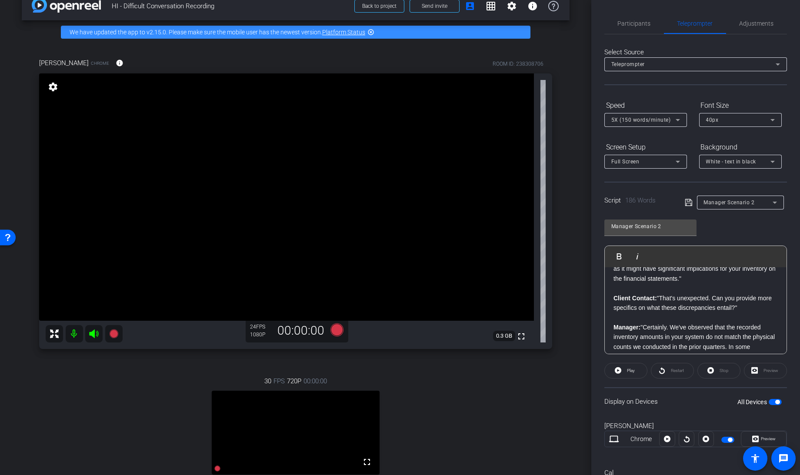
click at [743, 201] on span "Manager Scenario 2" at bounding box center [729, 203] width 51 height 6
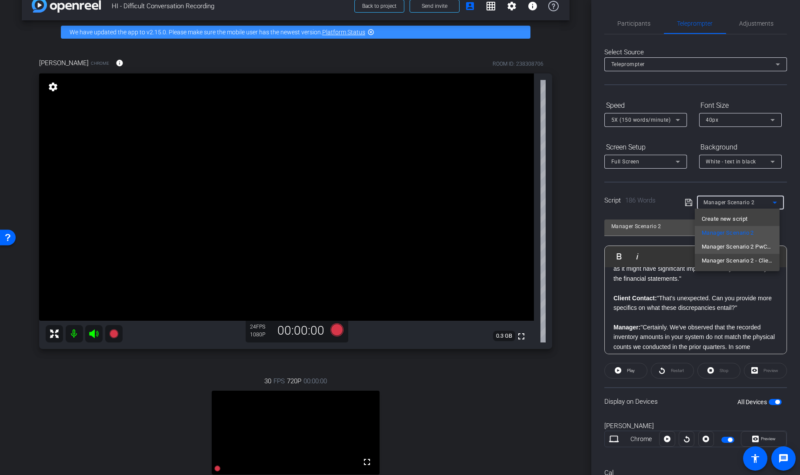
click at [736, 246] on span "Manager Scenario 2 PwC Response" at bounding box center [737, 247] width 71 height 10
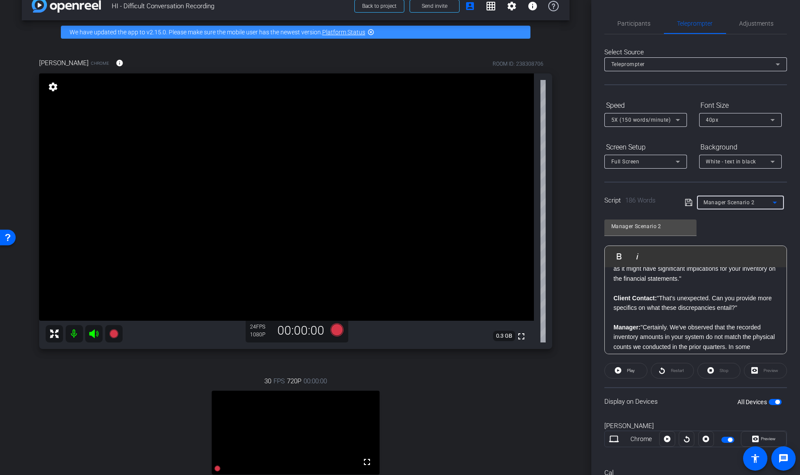
type input "Manager Scenario 2 PwC Response"
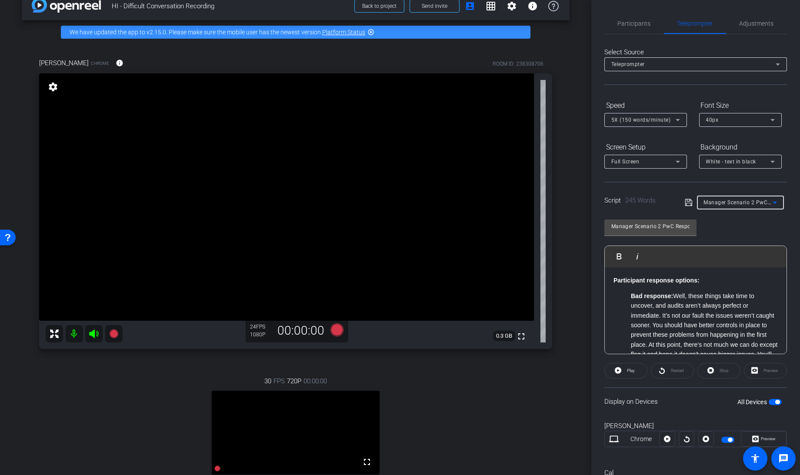
scroll to position [0, 0]
drag, startPoint x: 716, startPoint y: 281, endPoint x: 583, endPoint y: 274, distance: 133.3
click at [583, 274] on div "arrow_back HI - Difficult Conversation Recording Back to project Send invite ac…" at bounding box center [400, 237] width 800 height 475
click at [628, 297] on ul "Bad response: Well, these things take time to uncover, and audits aren’t always…" at bounding box center [696, 452] width 164 height 321
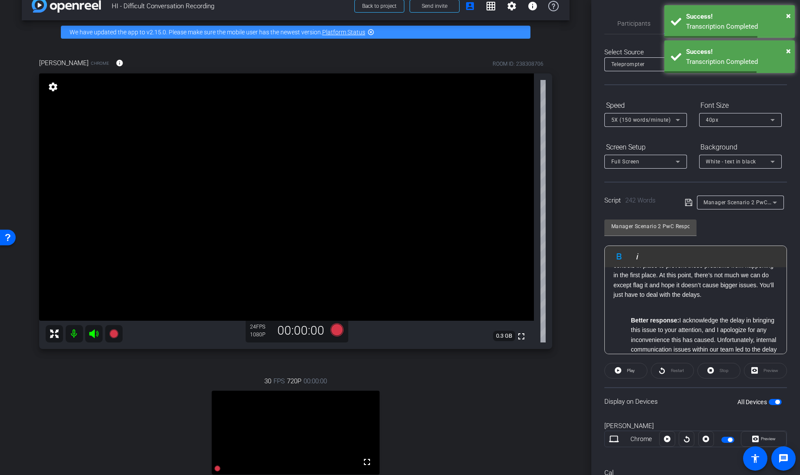
scroll to position [54, 0]
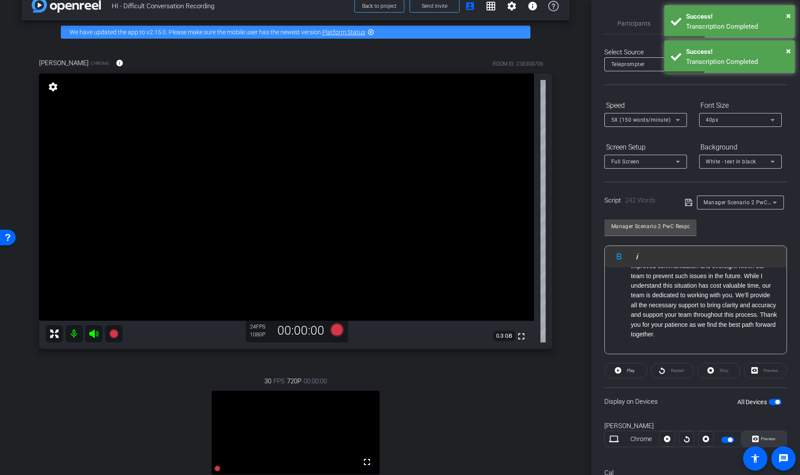
drag, startPoint x: 629, startPoint y: 292, endPoint x: 777, endPoint y: 439, distance: 208.8
click at [777, 439] on openreel-capture-teleprompter "Speed 5X (150 words/minute) Font Size 40px Screen Setup Full Screen Background …" at bounding box center [696, 303] width 183 height 411
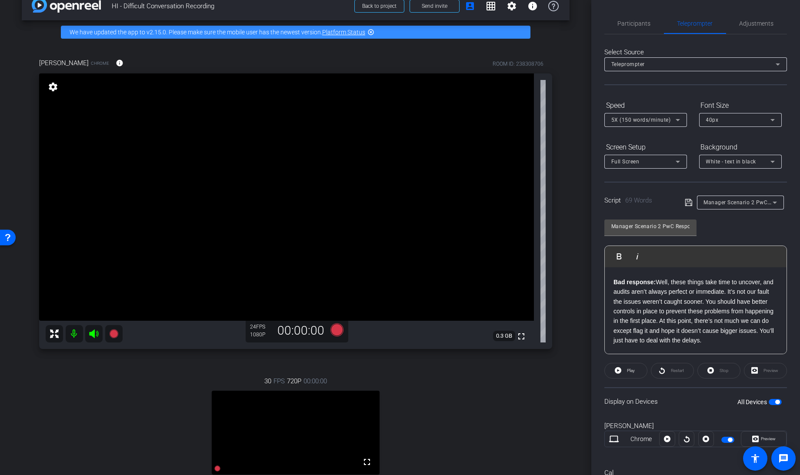
scroll to position [9, 0]
click at [685, 202] on icon at bounding box center [688, 202] width 7 height 7
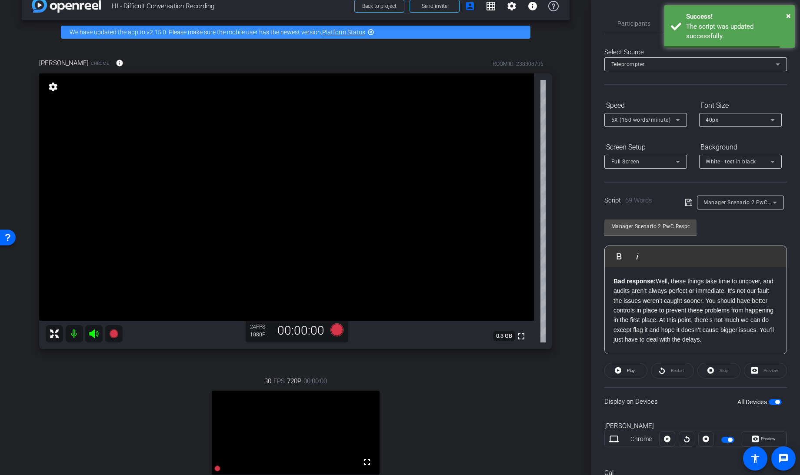
click at [769, 401] on span "button" at bounding box center [775, 402] width 13 height 6
click at [769, 401] on span "button" at bounding box center [771, 402] width 4 height 4
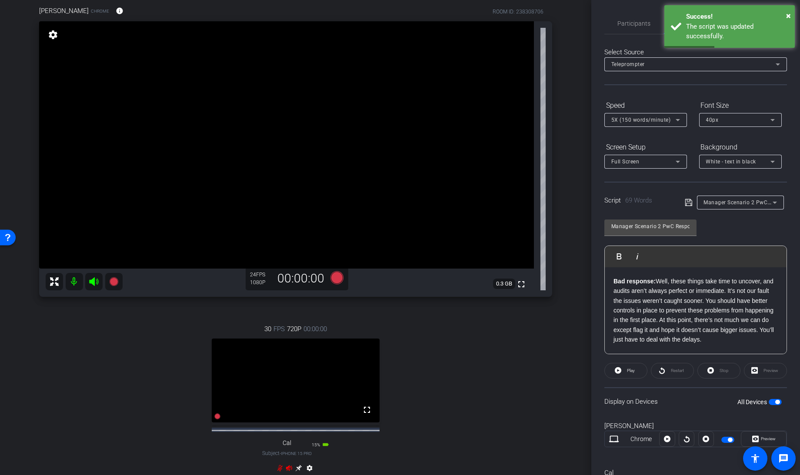
scroll to position [70, 0]
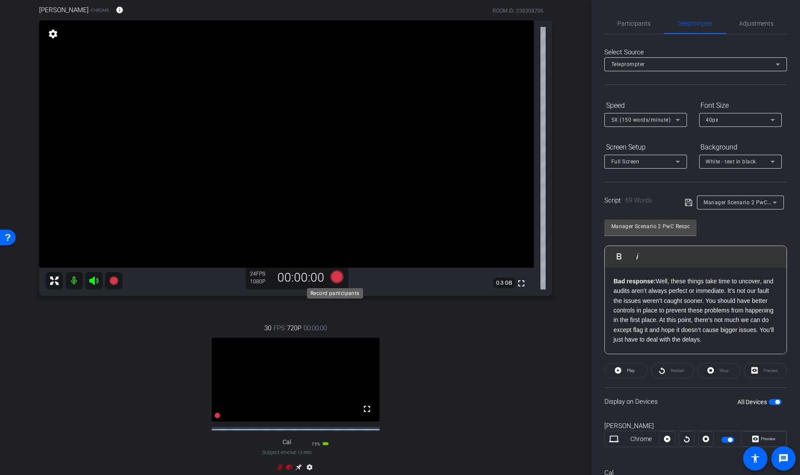
click at [336, 279] on icon at bounding box center [337, 277] width 13 height 13
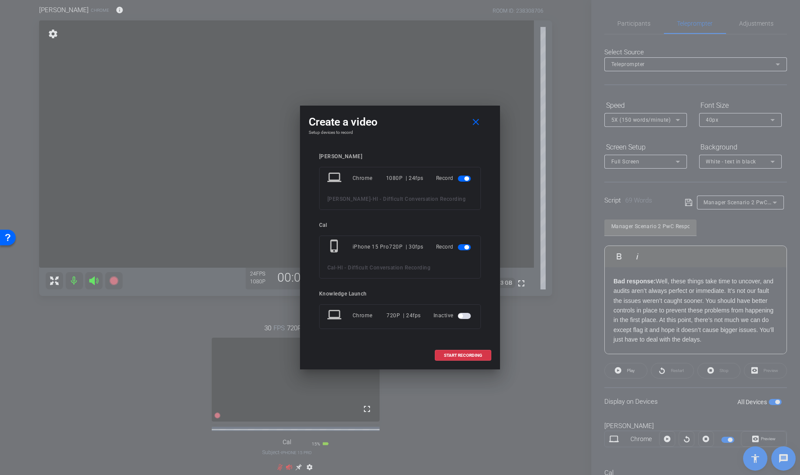
click at [461, 244] on span "button" at bounding box center [464, 247] width 13 height 6
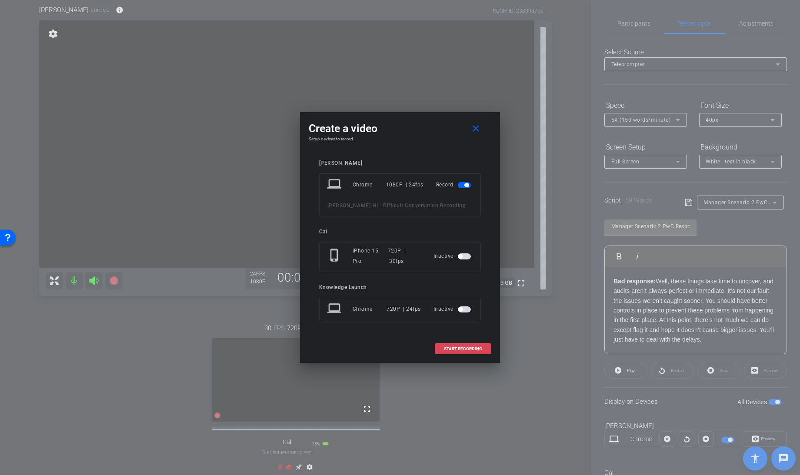
click at [454, 347] on span "START RECORDING" at bounding box center [463, 349] width 38 height 4
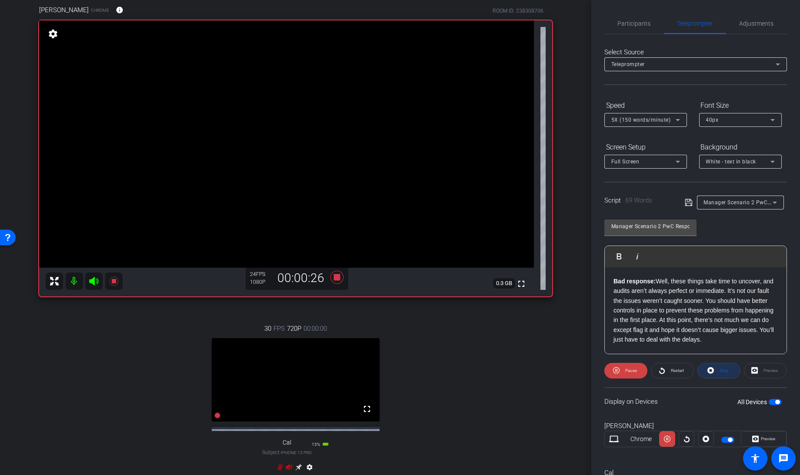
click at [712, 373] on span at bounding box center [719, 371] width 42 height 21
click at [618, 371] on icon at bounding box center [618, 371] width 7 height 7
click at [710, 368] on icon at bounding box center [711, 371] width 7 height 7
click at [618, 371] on icon at bounding box center [618, 371] width 7 height 7
click at [334, 276] on icon at bounding box center [337, 277] width 13 height 13
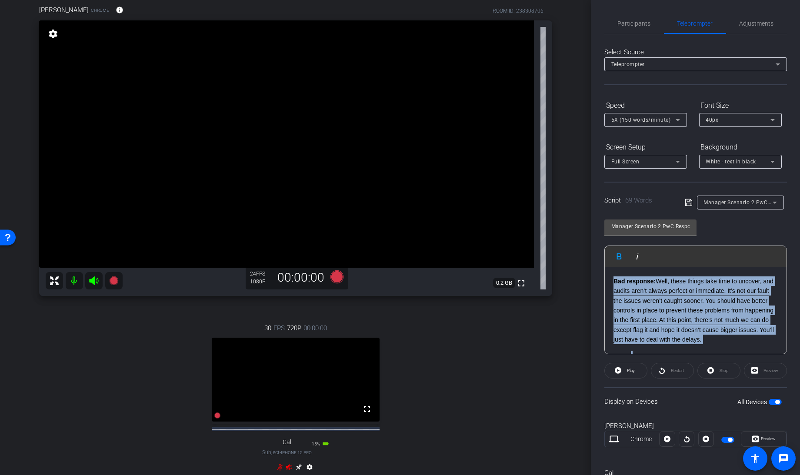
scroll to position [40, 0]
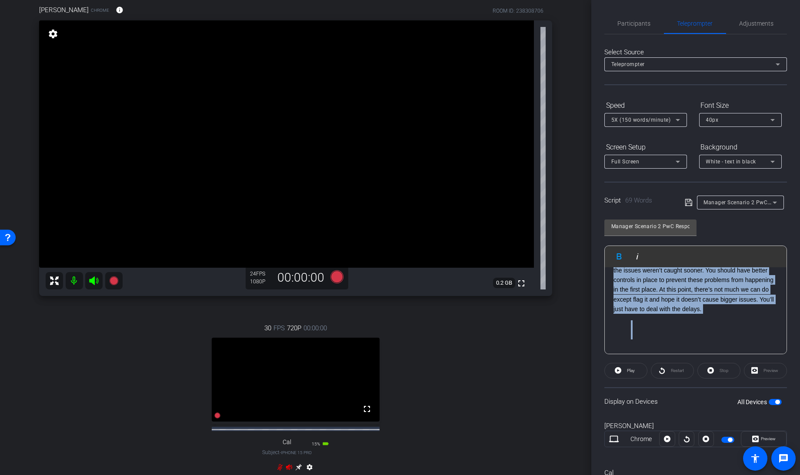
drag, startPoint x: 612, startPoint y: 279, endPoint x: 799, endPoint y: 400, distance: 223.4
click at [800, 400] on html "Accessibility Screen-Reader Guide, Feedback, and Issue Reporting | New window m…" at bounding box center [400, 237] width 800 height 475
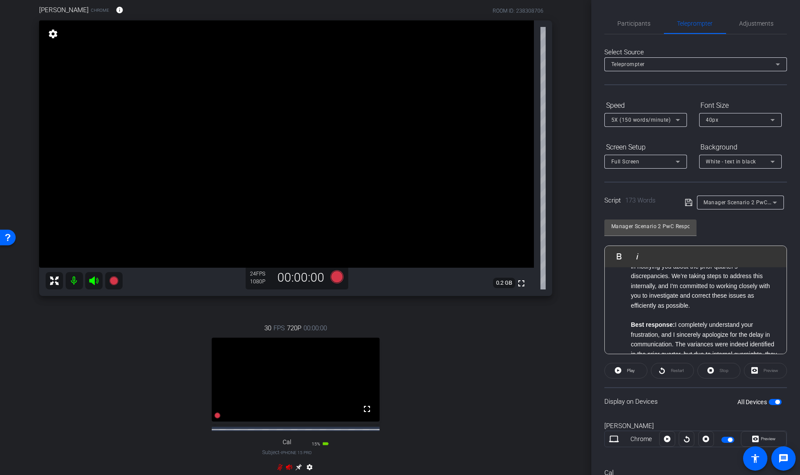
scroll to position [0, 0]
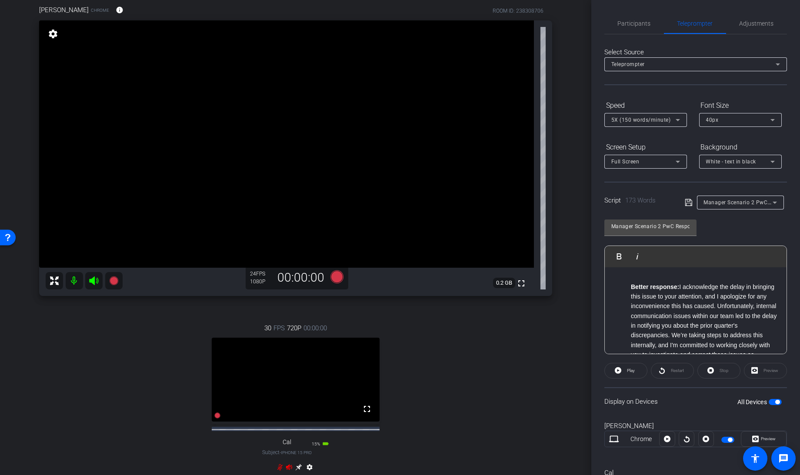
drag, startPoint x: 629, startPoint y: 288, endPoint x: 594, endPoint y: 266, distance: 41.5
click at [594, 266] on div "Participants Teleprompter Adjustments settings Knowledge Launch flip Director E…" at bounding box center [696, 237] width 209 height 475
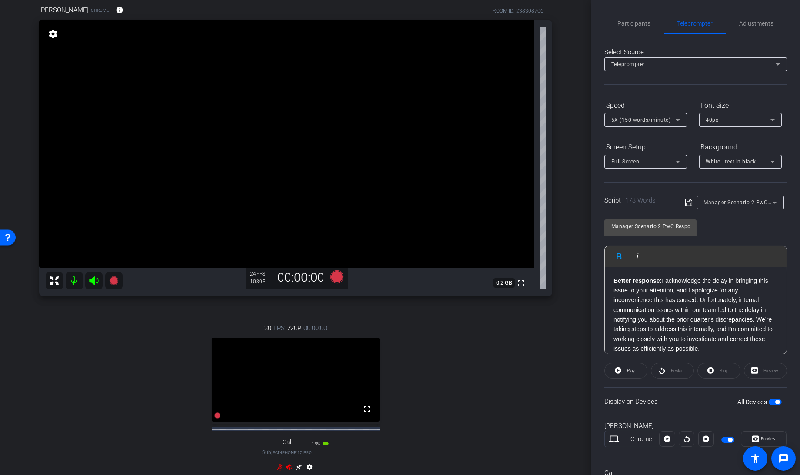
scroll to position [62, 0]
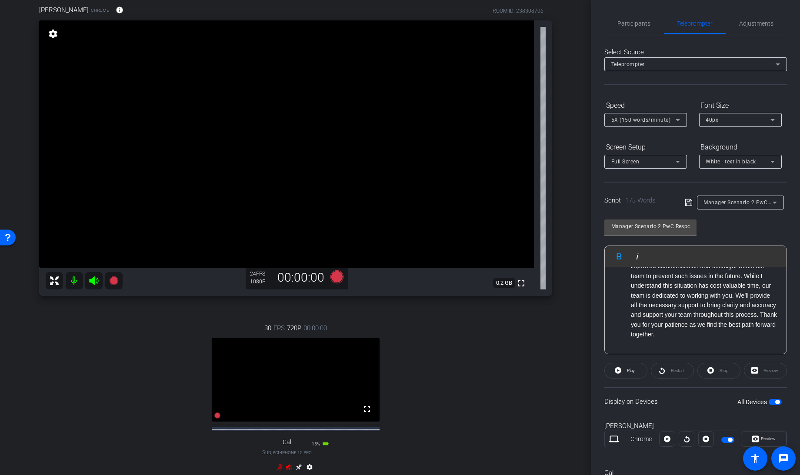
drag, startPoint x: 627, startPoint y: 308, endPoint x: 801, endPoint y: 386, distance: 190.6
click at [800, 386] on html "Accessibility Screen-Reader Guide, Feedback, and Issue Reporting | New window m…" at bounding box center [400, 237] width 800 height 475
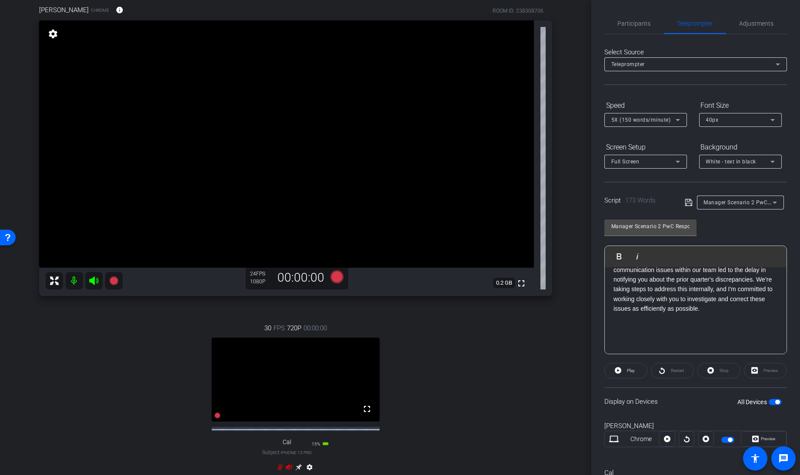
scroll to position [40, 0]
click at [615, 329] on ul at bounding box center [696, 331] width 164 height 20
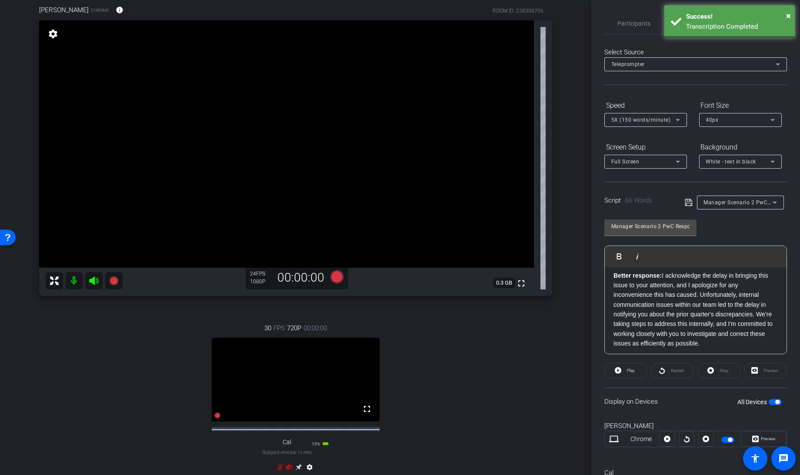
scroll to position [18, 0]
click at [686, 201] on icon at bounding box center [688, 202] width 7 height 7
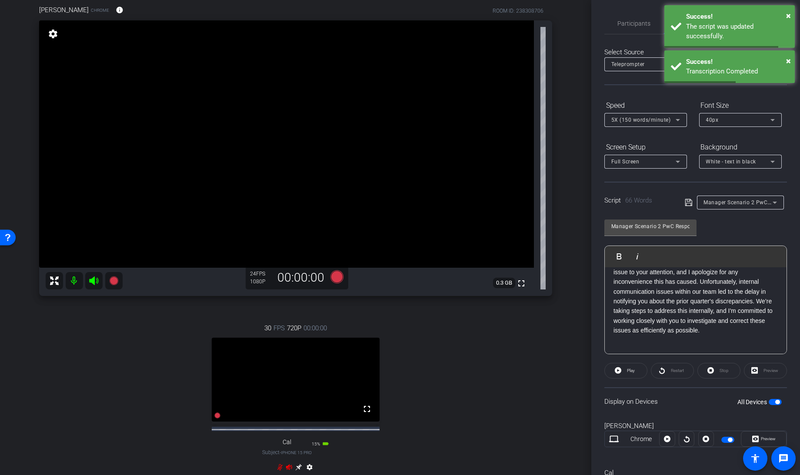
click at [776, 402] on span "button" at bounding box center [778, 402] width 4 height 4
click at [771, 402] on span "button" at bounding box center [775, 402] width 13 height 6
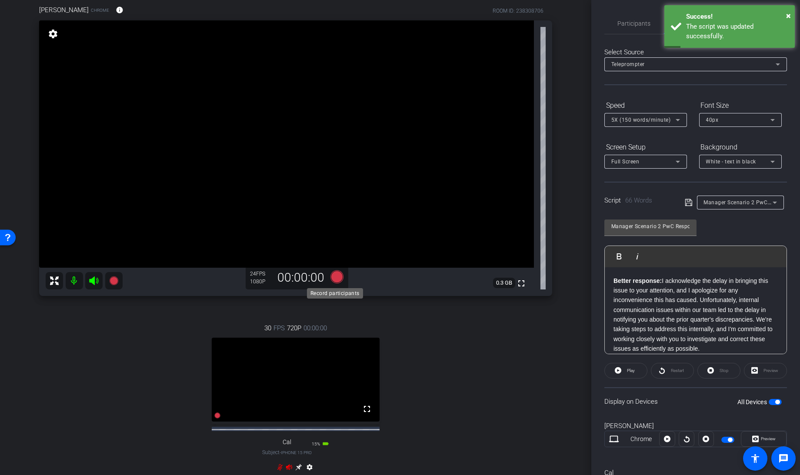
click at [332, 278] on icon at bounding box center [337, 277] width 13 height 13
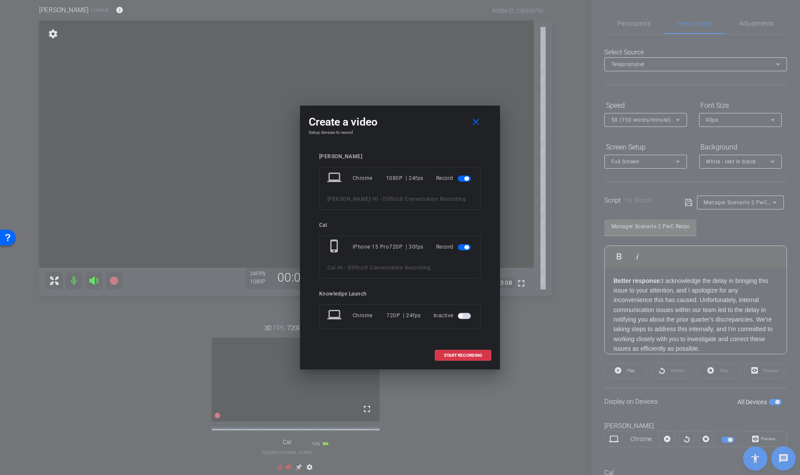
click at [465, 251] on mat-slide-toggle at bounding box center [465, 247] width 15 height 10
click at [465, 250] on span "button" at bounding box center [464, 247] width 13 height 6
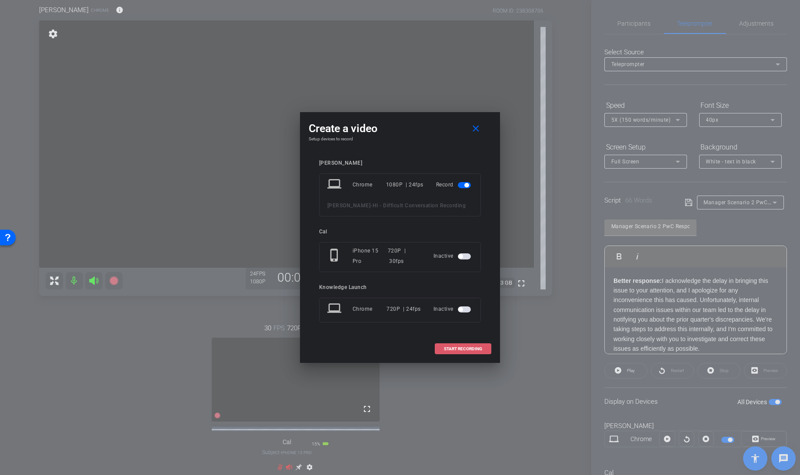
click at [459, 347] on span "START RECORDING" at bounding box center [463, 349] width 38 height 4
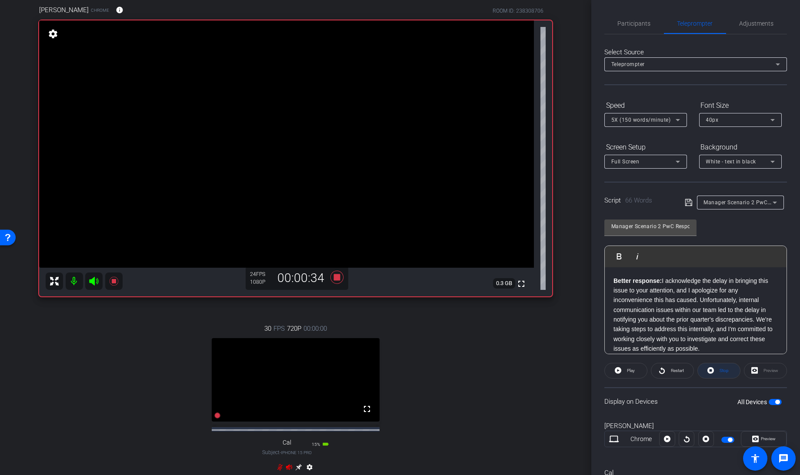
click at [708, 370] on icon at bounding box center [711, 370] width 7 height 11
click at [616, 370] on icon at bounding box center [618, 371] width 7 height 7
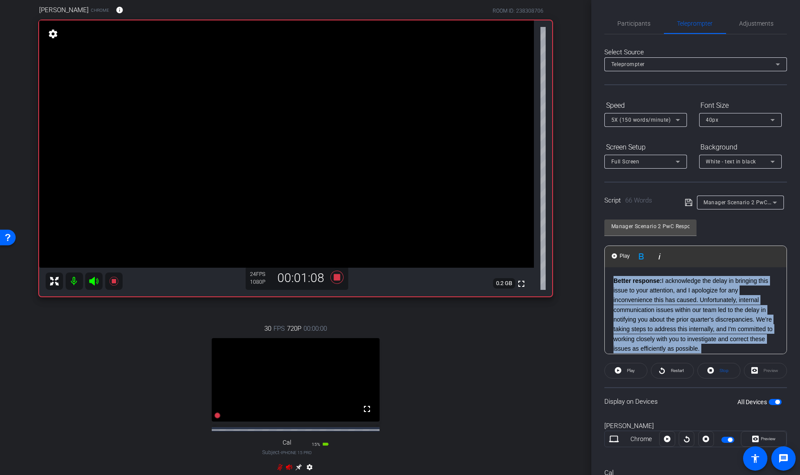
scroll to position [40, 0]
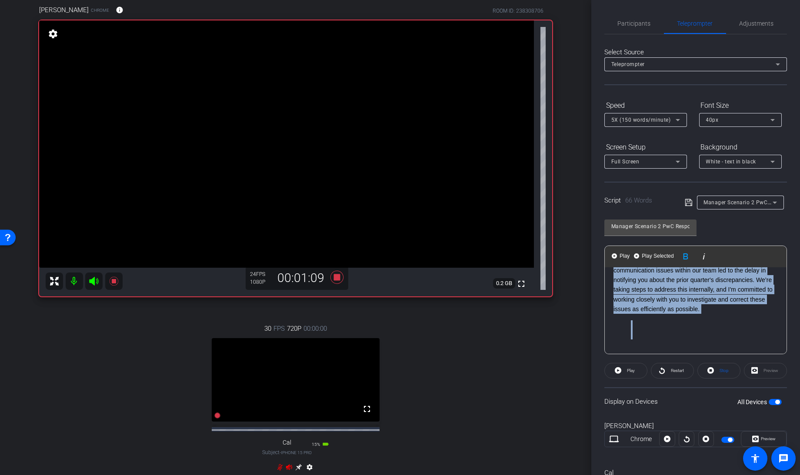
drag, startPoint x: 611, startPoint y: 281, endPoint x: 745, endPoint y: 376, distance: 164.0
click at [745, 376] on openreel-capture-teleprompter "Speed 5X (150 words/minute) Font Size 40px Screen Setup Full Screen Background …" at bounding box center [696, 303] width 183 height 411
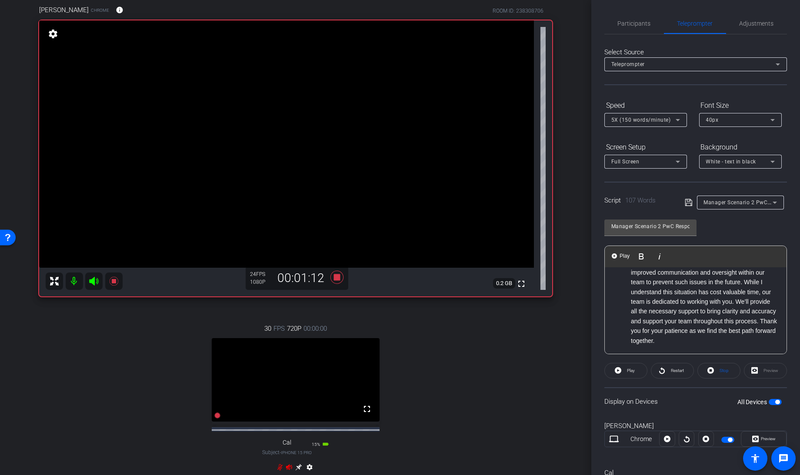
scroll to position [0, 0]
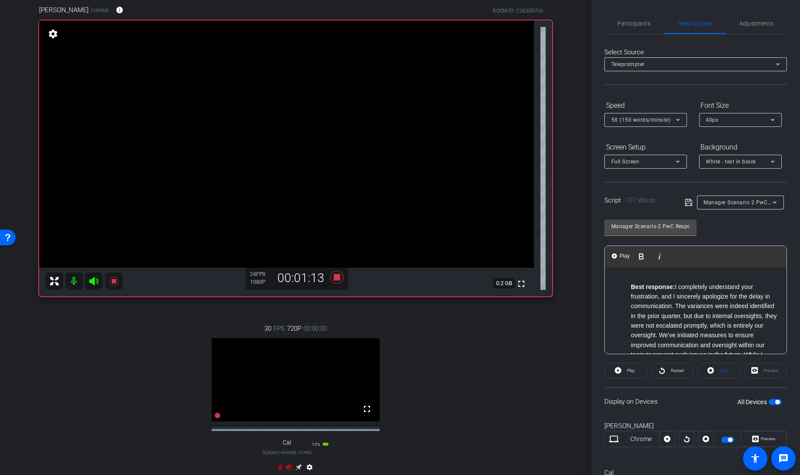
click at [629, 285] on ul "Best response: I completely understand your frustration, and I sincerely apolog…" at bounding box center [696, 350] width 164 height 136
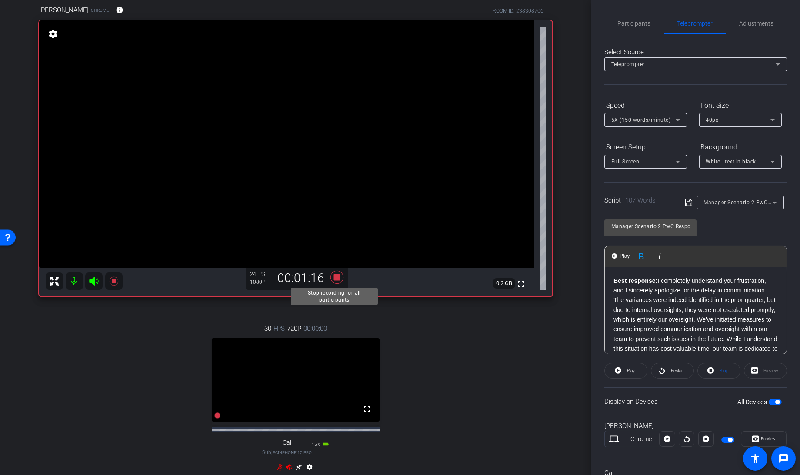
click at [331, 280] on icon at bounding box center [337, 278] width 21 height 16
click at [687, 202] on icon at bounding box center [688, 202] width 7 height 7
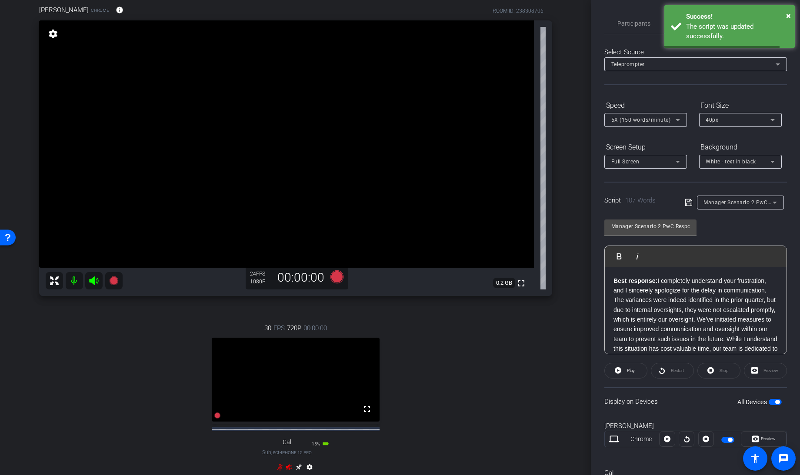
click at [776, 402] on span "button" at bounding box center [778, 402] width 4 height 4
click at [771, 402] on span "button" at bounding box center [775, 402] width 13 height 6
click at [333, 280] on icon at bounding box center [337, 277] width 13 height 13
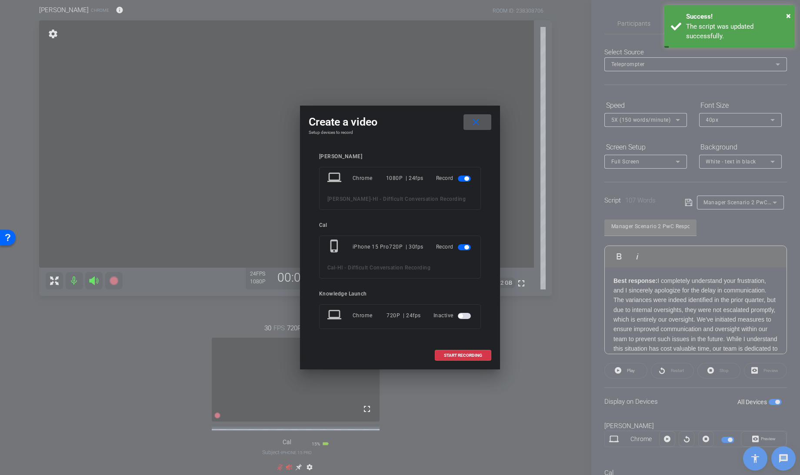
click at [461, 247] on span "button" at bounding box center [464, 247] width 13 height 6
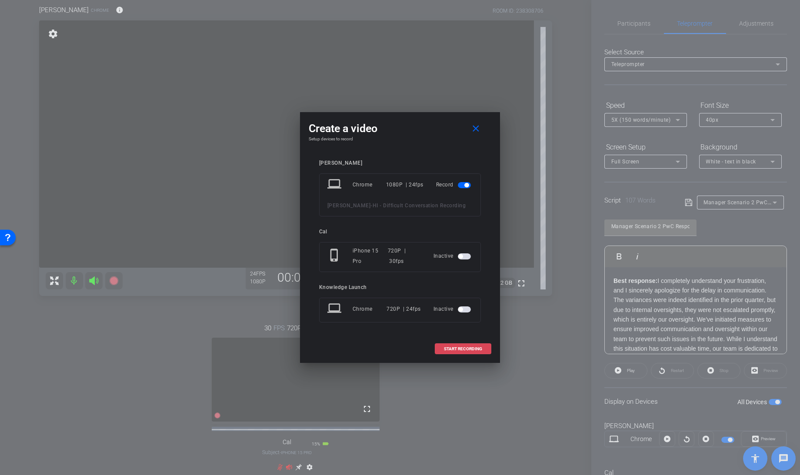
click at [454, 342] on span at bounding box center [463, 349] width 56 height 21
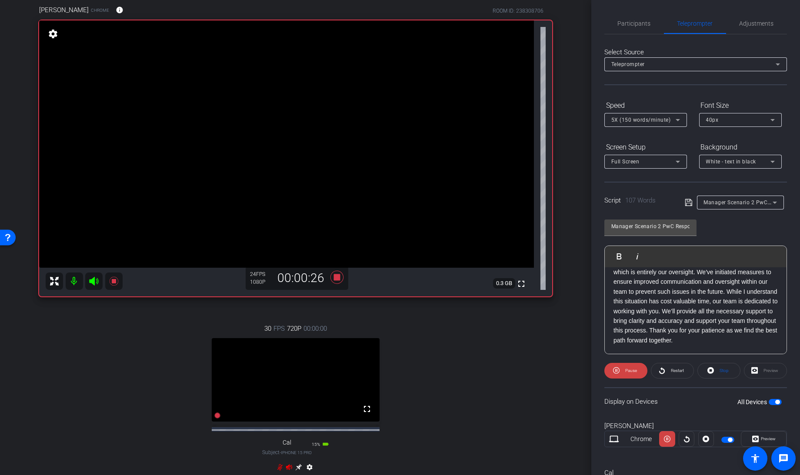
scroll to position [54, 0]
click at [712, 371] on span at bounding box center [719, 371] width 42 height 21
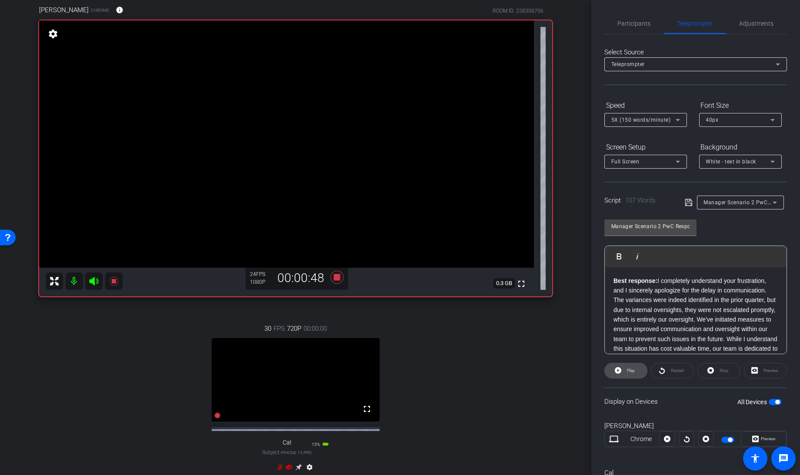
click at [620, 370] on icon at bounding box center [618, 371] width 7 height 7
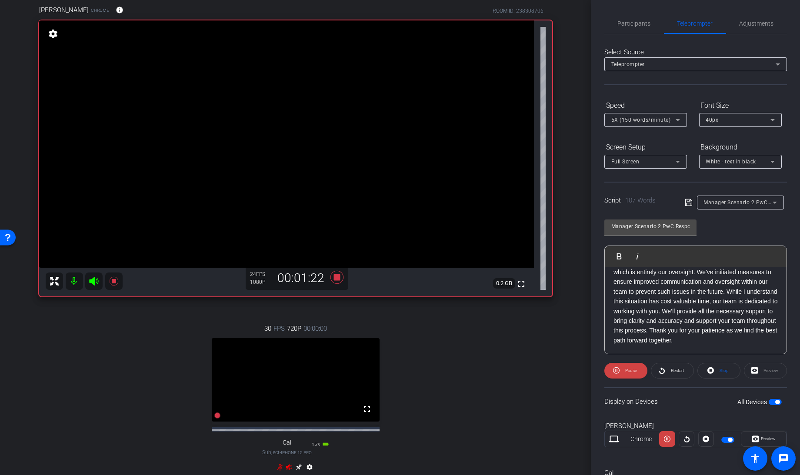
scroll to position [57, 0]
click at [337, 277] on icon at bounding box center [337, 277] width 13 height 13
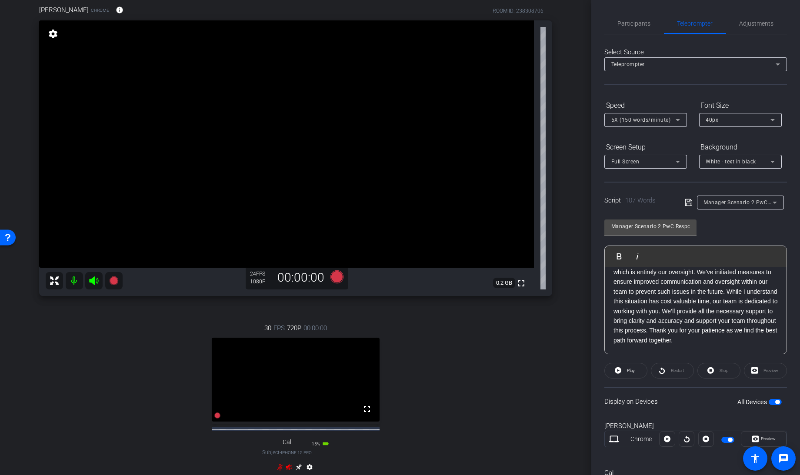
click at [769, 401] on span "button" at bounding box center [775, 402] width 13 height 6
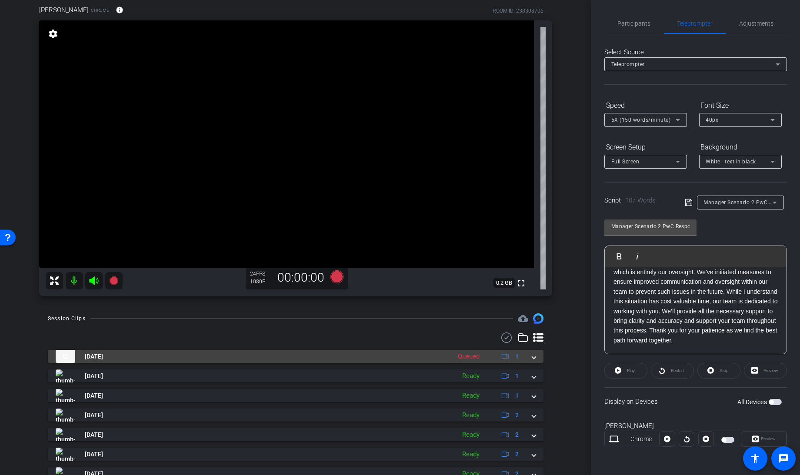
click at [526, 358] on div "[DATE] Queued 1" at bounding box center [294, 356] width 477 height 13
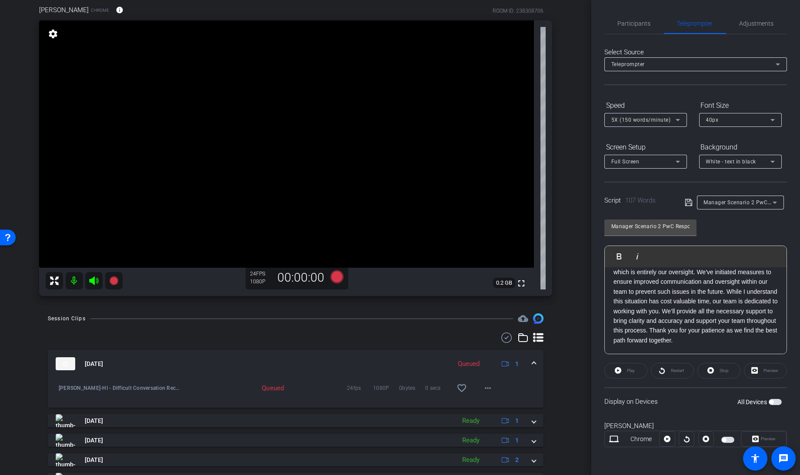
click at [532, 361] on span at bounding box center [533, 364] width 3 height 9
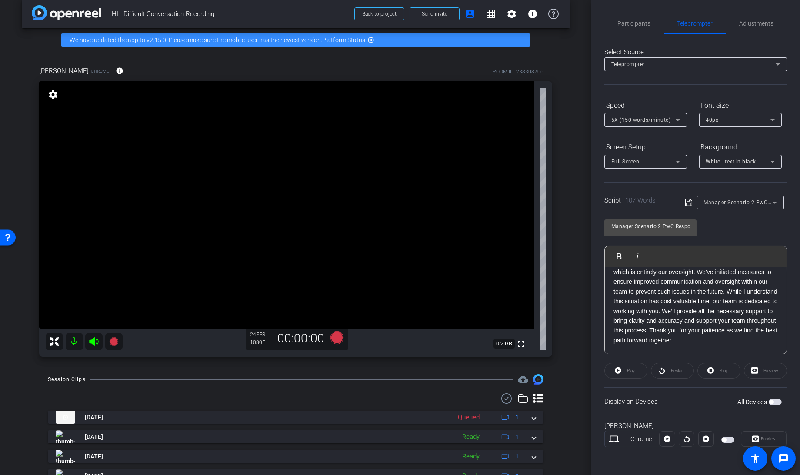
scroll to position [10, 0]
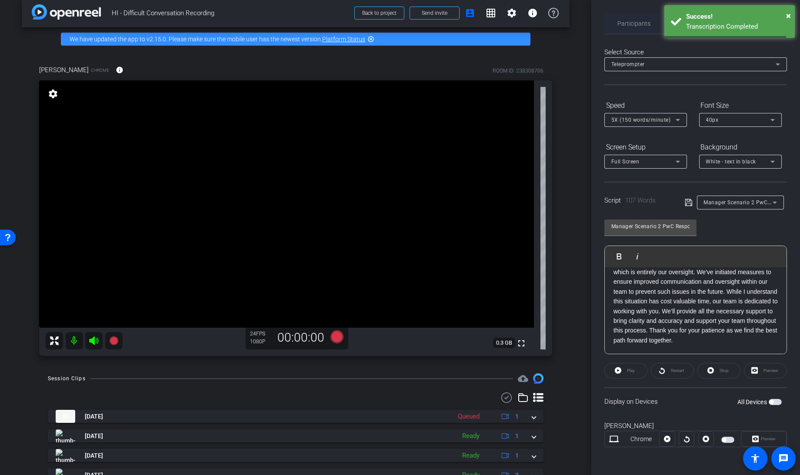
click at [633, 24] on span "Participants" at bounding box center [634, 23] width 33 height 6
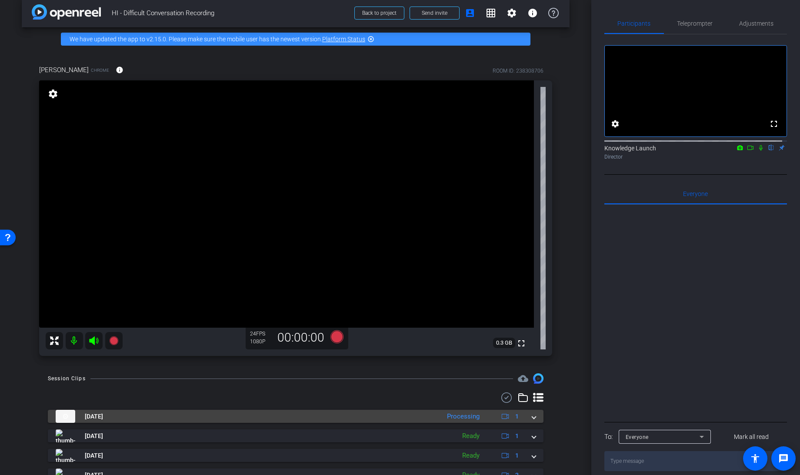
click at [532, 418] on span at bounding box center [533, 416] width 3 height 9
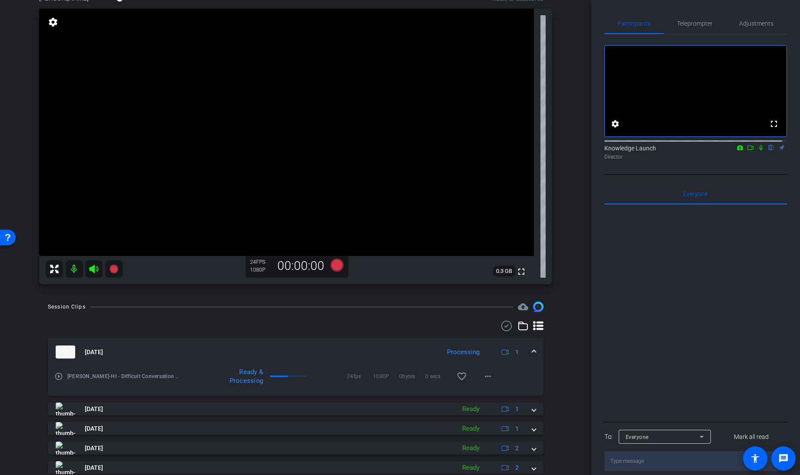
scroll to position [87, 0]
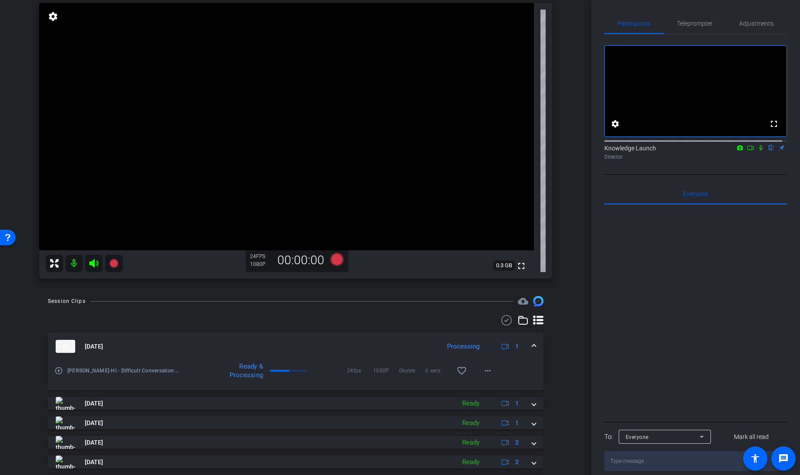
click at [532, 344] on span at bounding box center [533, 346] width 3 height 9
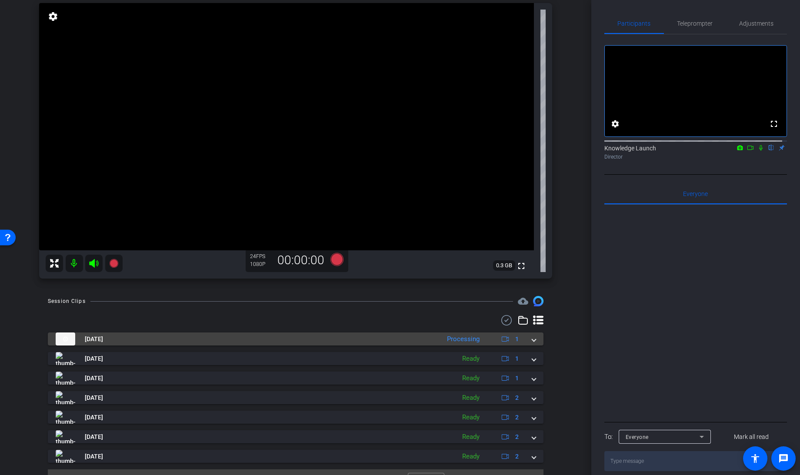
click at [532, 339] on span at bounding box center [533, 339] width 3 height 9
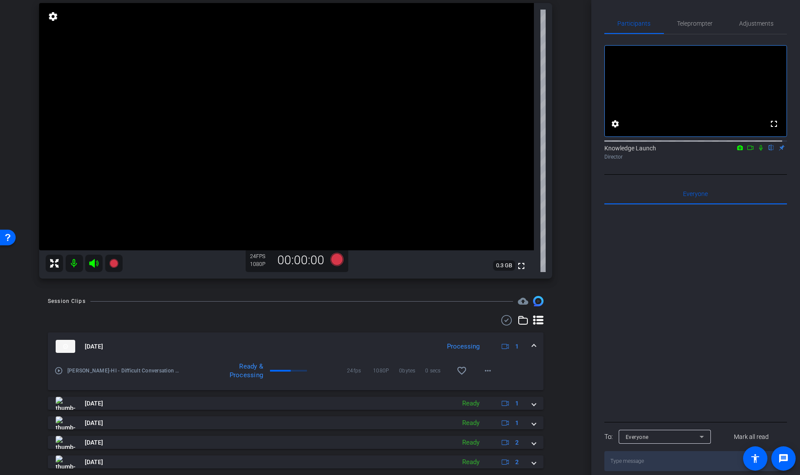
click at [532, 343] on span at bounding box center [533, 346] width 3 height 9
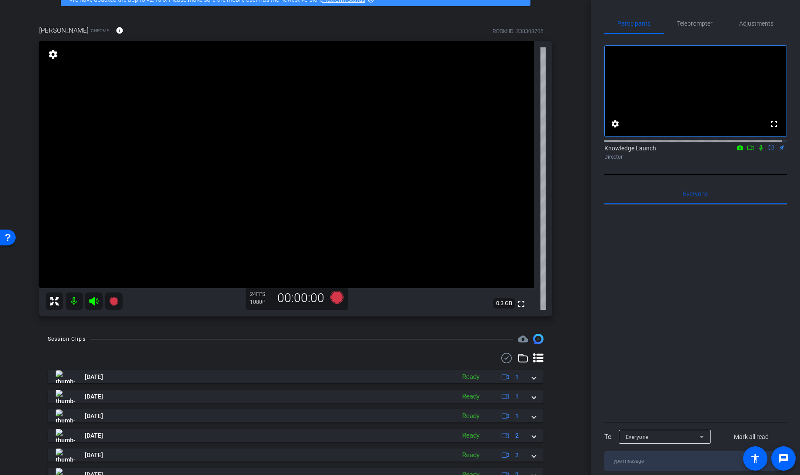
scroll to position [0, 0]
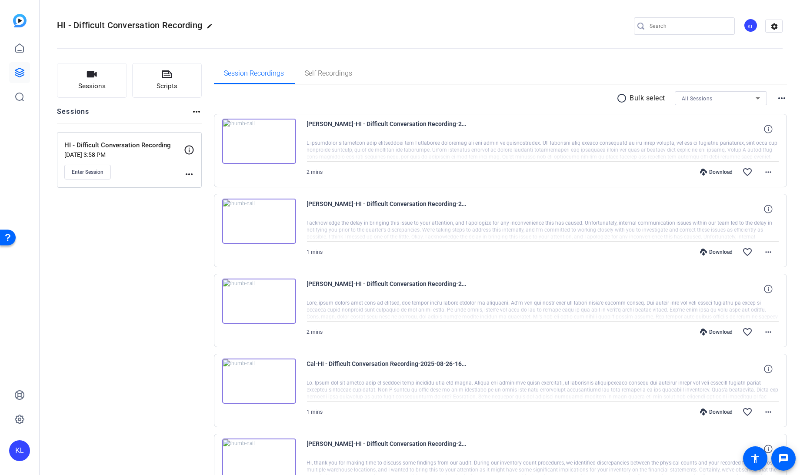
scroll to position [0, 0]
click at [763, 169] on mat-icon "more_horiz" at bounding box center [768, 172] width 10 height 10
click at [737, 208] on span "Download MP4" at bounding box center [741, 211] width 52 height 10
click at [766, 247] on mat-icon "more_horiz" at bounding box center [768, 252] width 10 height 10
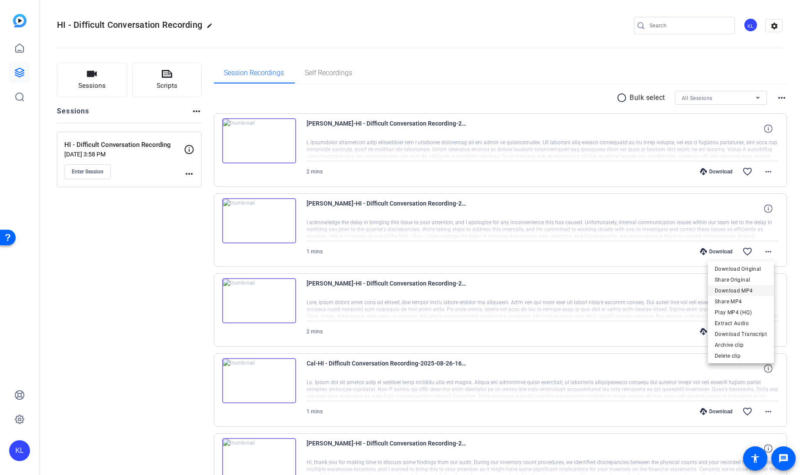
click at [737, 289] on span "Download MP4" at bounding box center [741, 290] width 52 height 10
click at [763, 330] on mat-icon "more_horiz" at bounding box center [768, 332] width 10 height 10
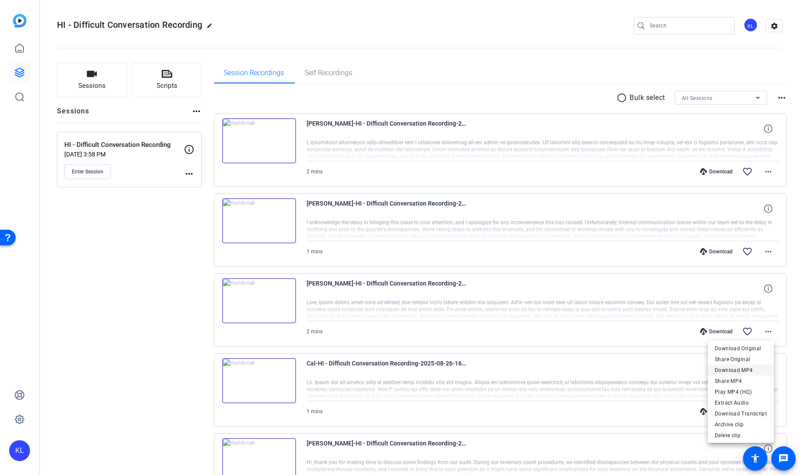
click at [735, 369] on span "Download MP4" at bounding box center [741, 370] width 52 height 10
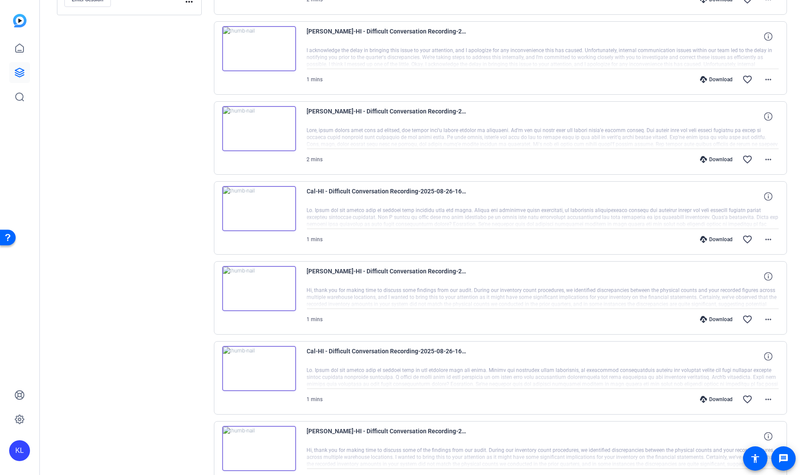
scroll to position [173, 0]
click at [785, 288] on div "Sessions Scripts Sessions more_horiz HI - Difficult Conversation Recording Aug …" at bounding box center [420, 335] width 761 height 910
click at [763, 318] on mat-icon "more_horiz" at bounding box center [768, 319] width 10 height 10
click at [728, 357] on span "Download MP4" at bounding box center [741, 357] width 52 height 10
